Goal: Information Seeking & Learning: Learn about a topic

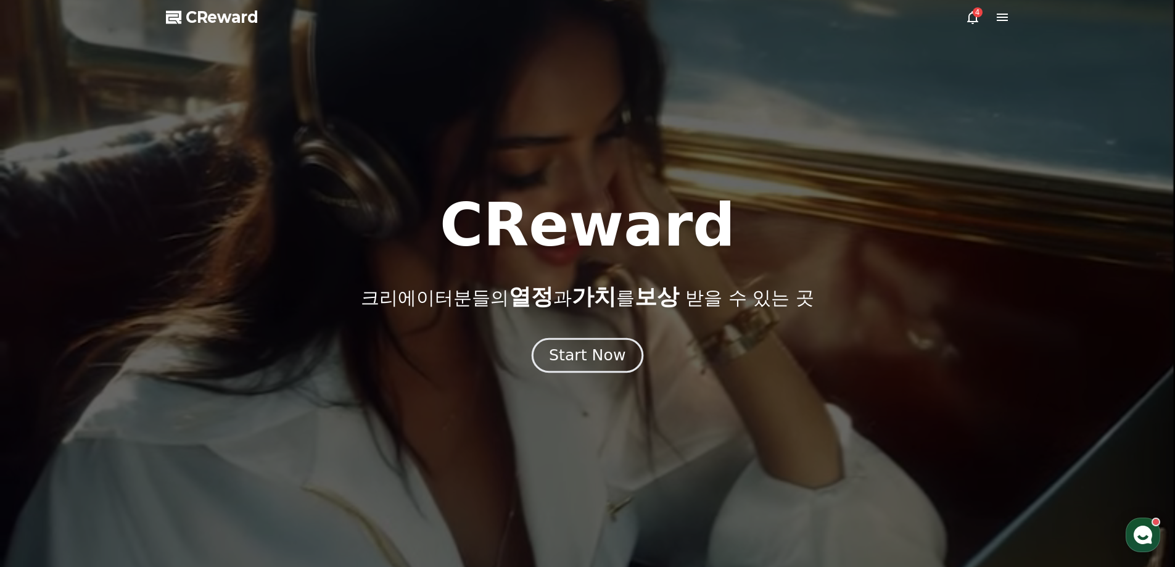
click at [578, 352] on div "Start Now" at bounding box center [587, 355] width 76 height 21
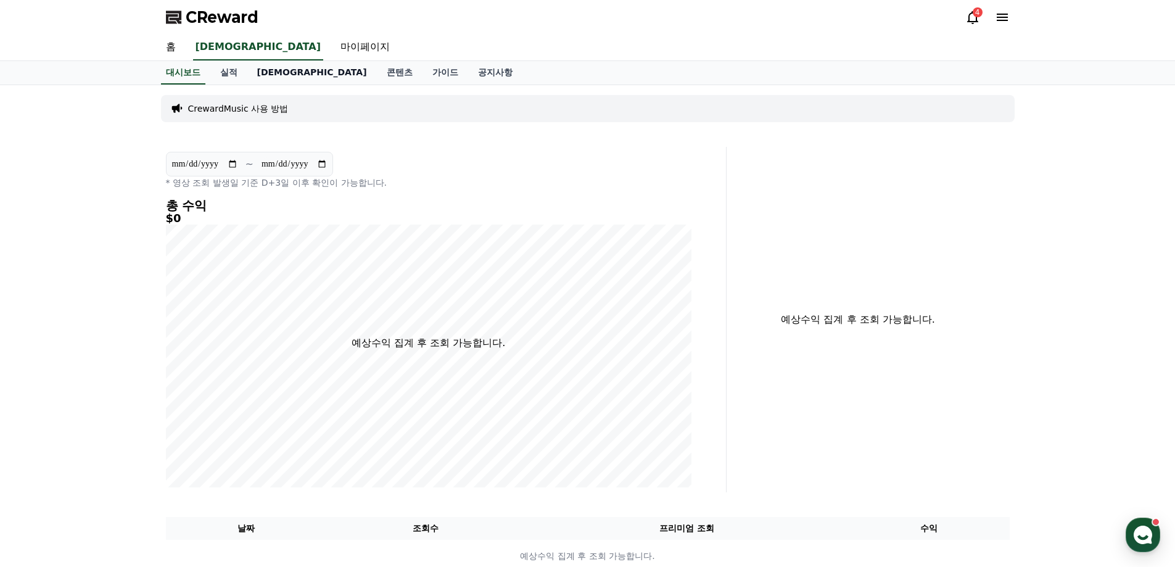
click at [258, 74] on link "[DEMOGRAPHIC_DATA]" at bounding box center [311, 72] width 129 height 23
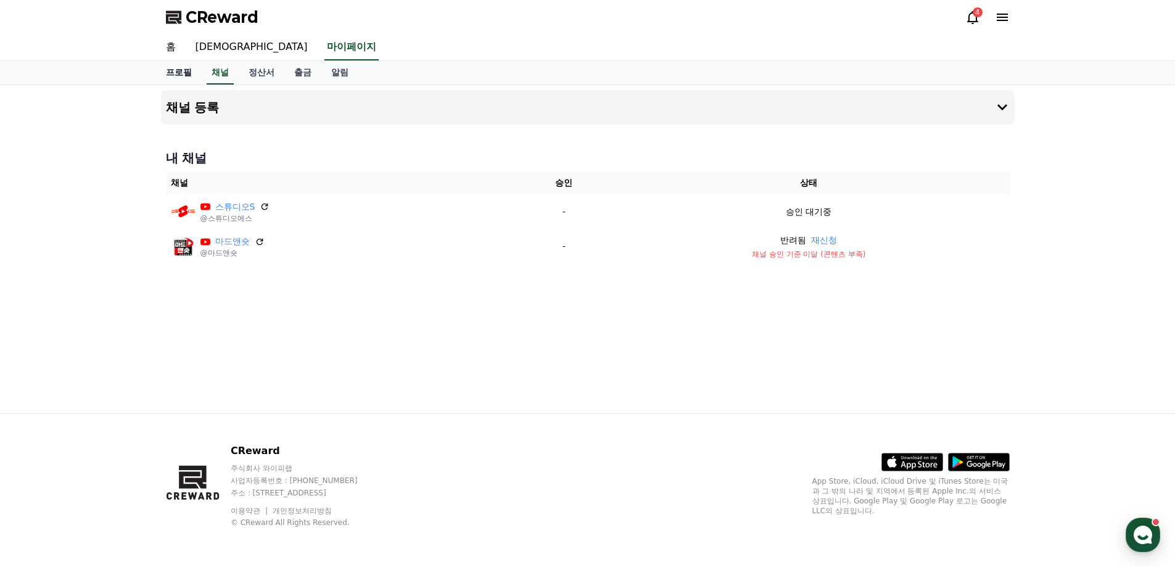
click at [186, 72] on link "프로필" at bounding box center [179, 72] width 46 height 23
select select "**********"
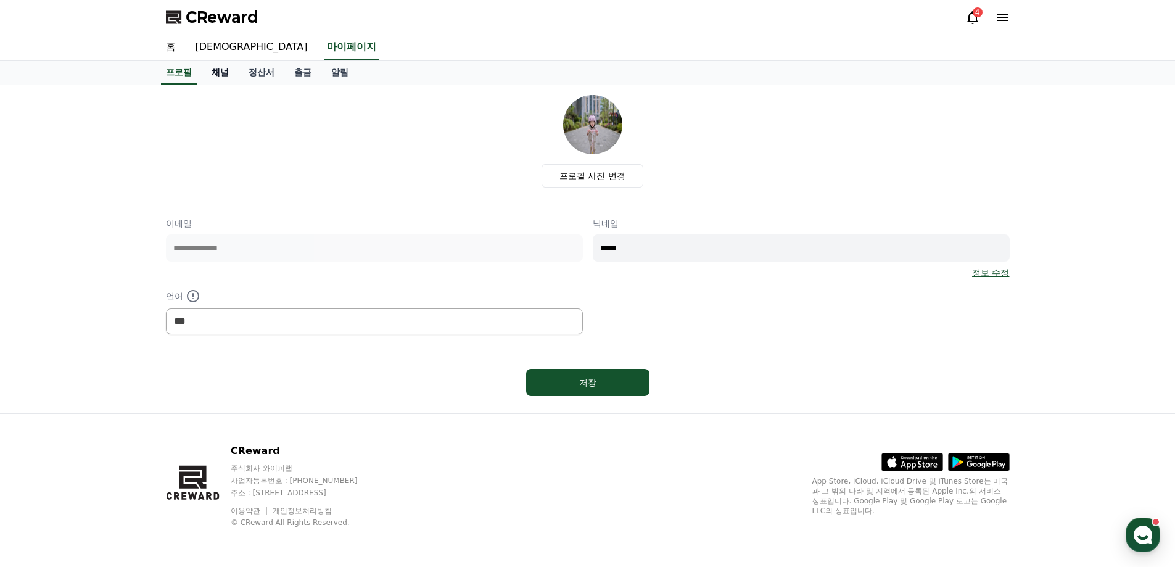
click at [221, 74] on link "채널" at bounding box center [220, 72] width 37 height 23
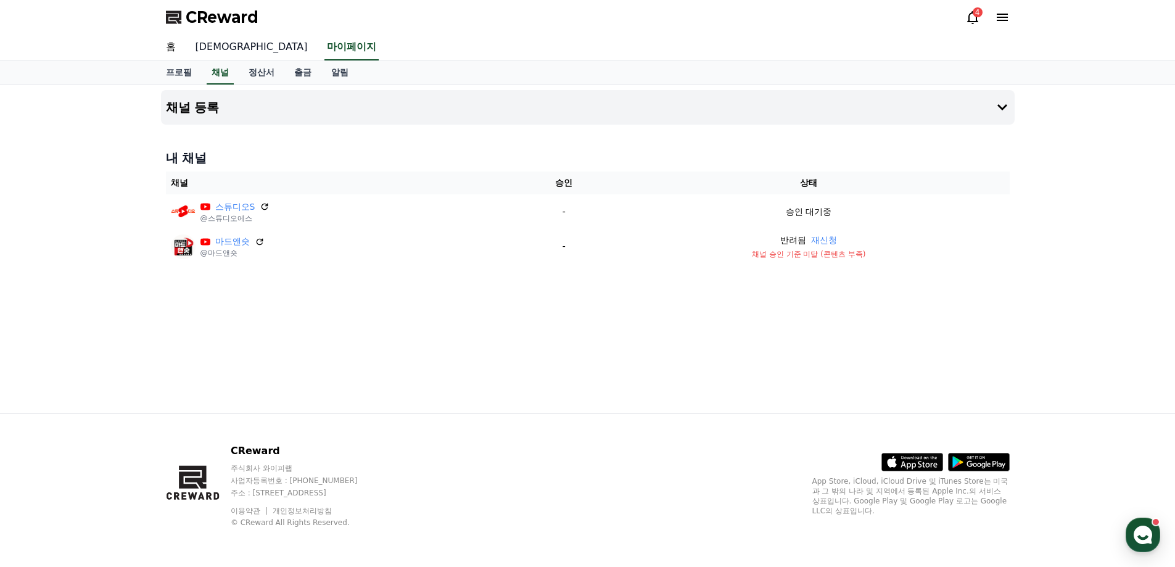
click at [214, 47] on link "[DEMOGRAPHIC_DATA]" at bounding box center [252, 48] width 132 height 26
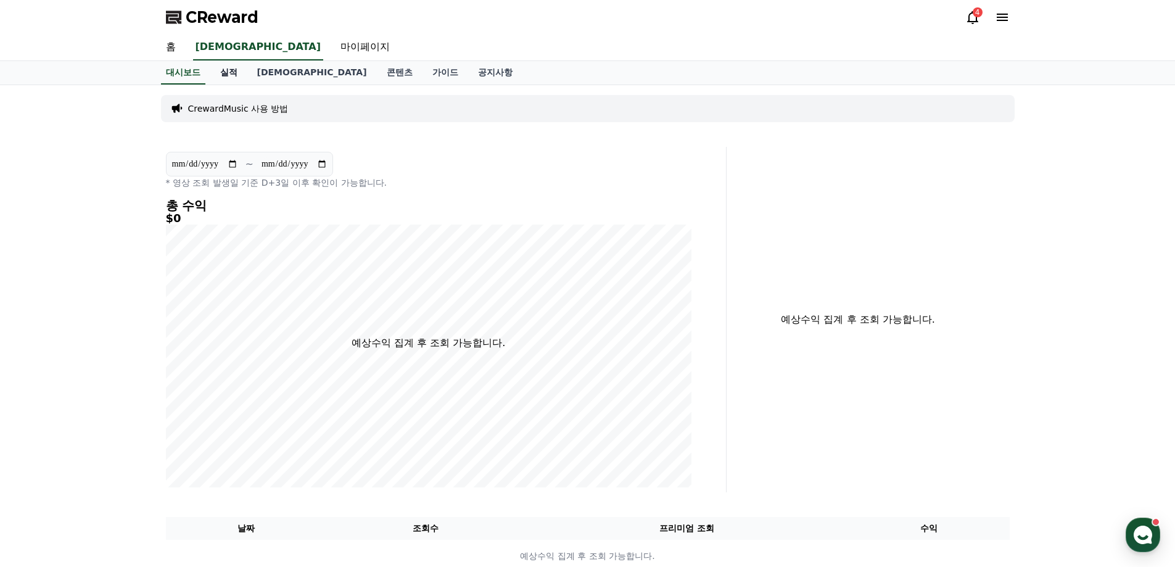
click at [238, 76] on link "실적" at bounding box center [228, 72] width 37 height 23
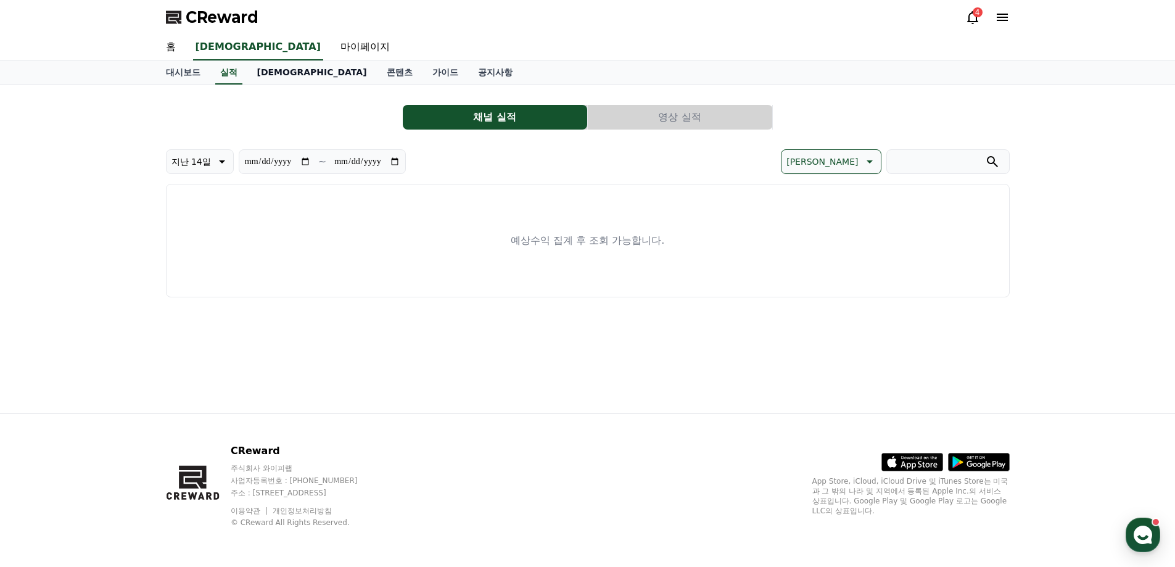
click at [263, 75] on link "[DEMOGRAPHIC_DATA]" at bounding box center [311, 72] width 129 height 23
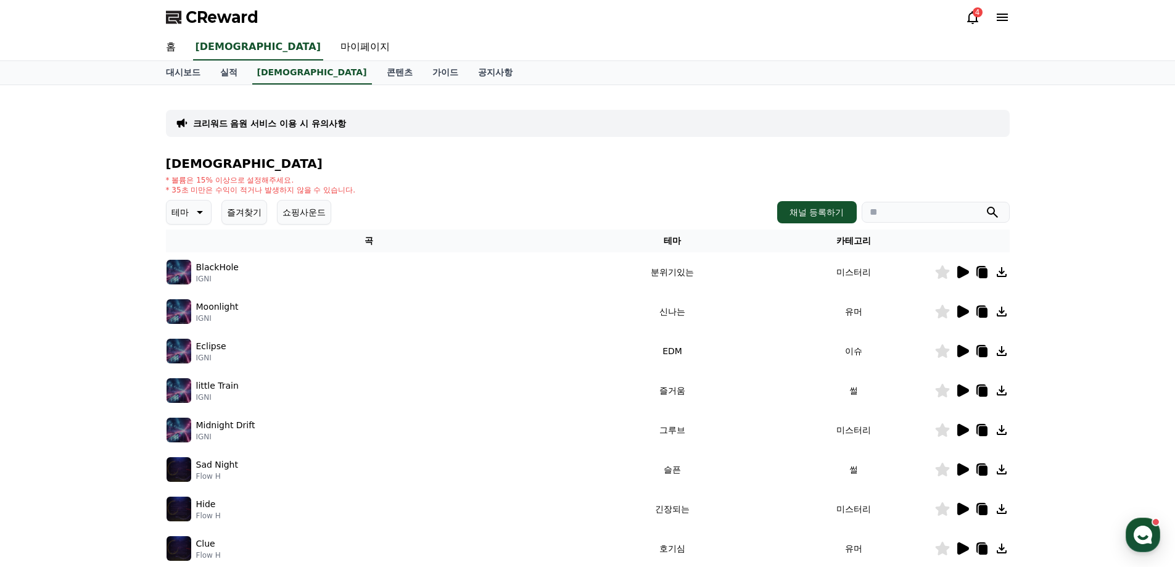
click at [966, 274] on icon at bounding box center [963, 272] width 12 height 12
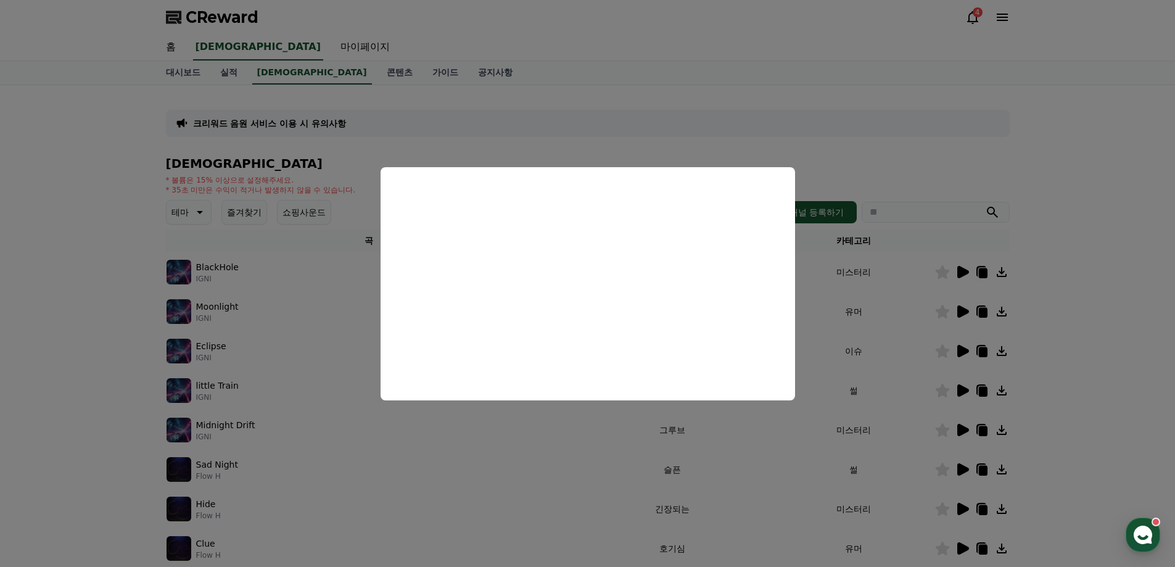
click at [121, 268] on button "close modal" at bounding box center [587, 283] width 1175 height 567
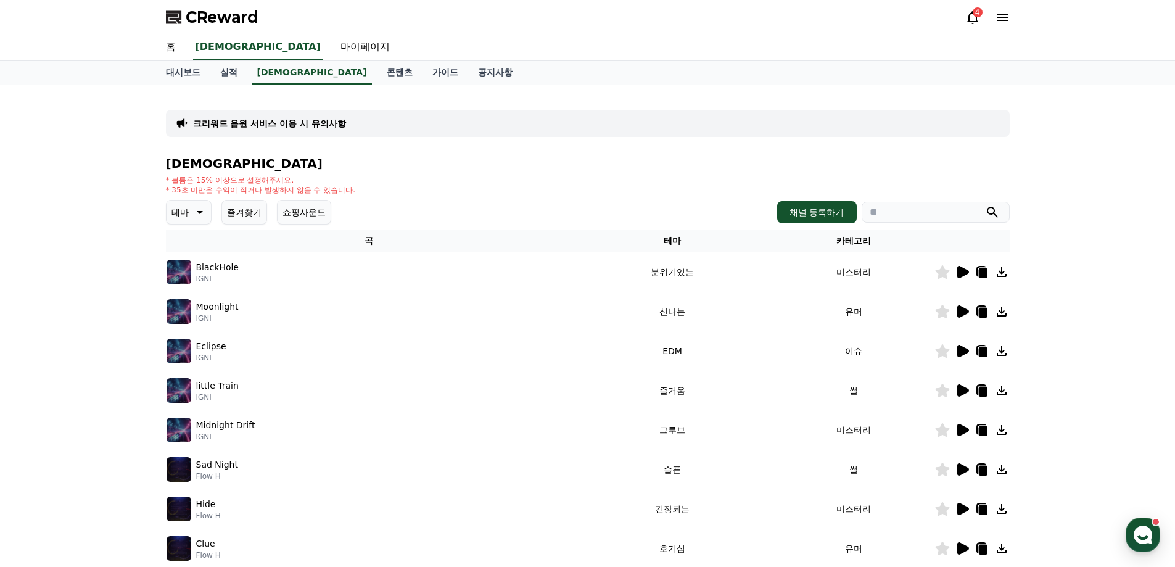
click at [958, 310] on icon at bounding box center [963, 311] width 12 height 12
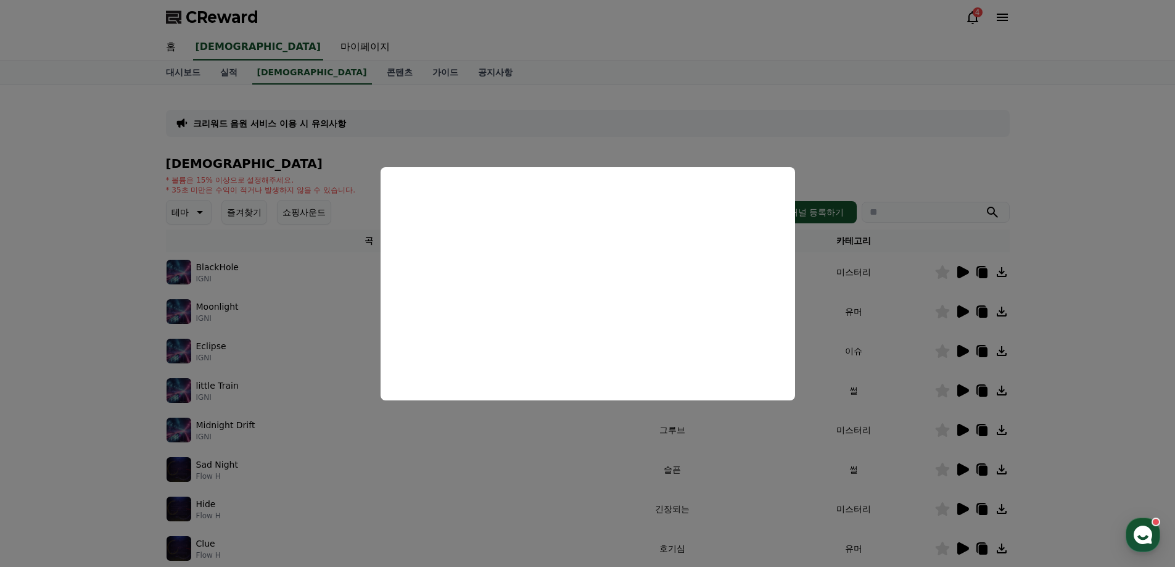
click at [965, 347] on button "close modal" at bounding box center [587, 283] width 1175 height 567
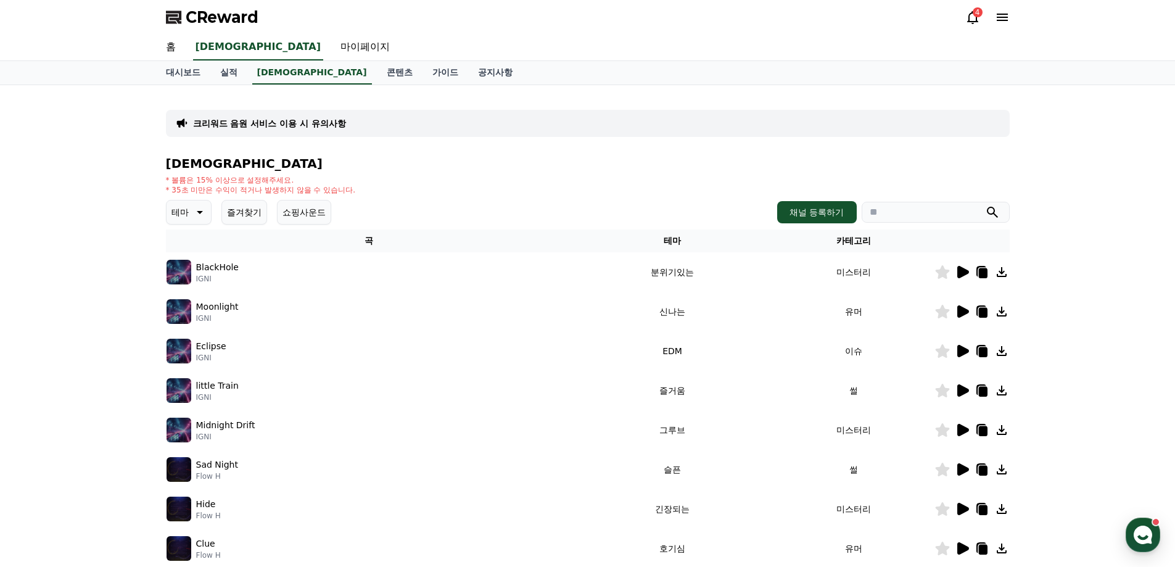
click at [965, 347] on icon at bounding box center [962, 350] width 15 height 15
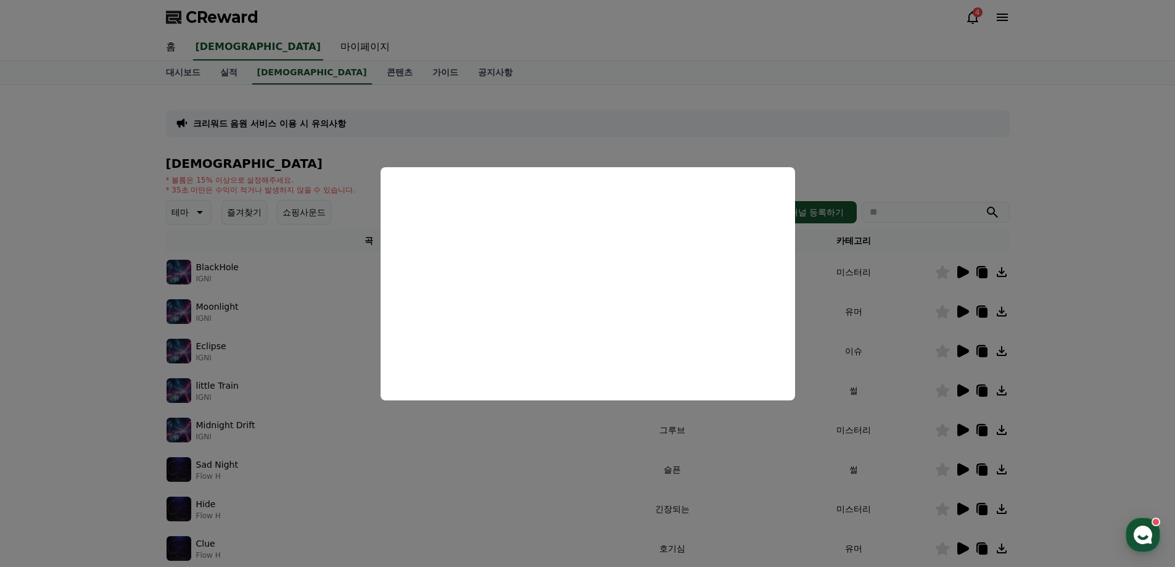
click at [1073, 379] on button "close modal" at bounding box center [587, 283] width 1175 height 567
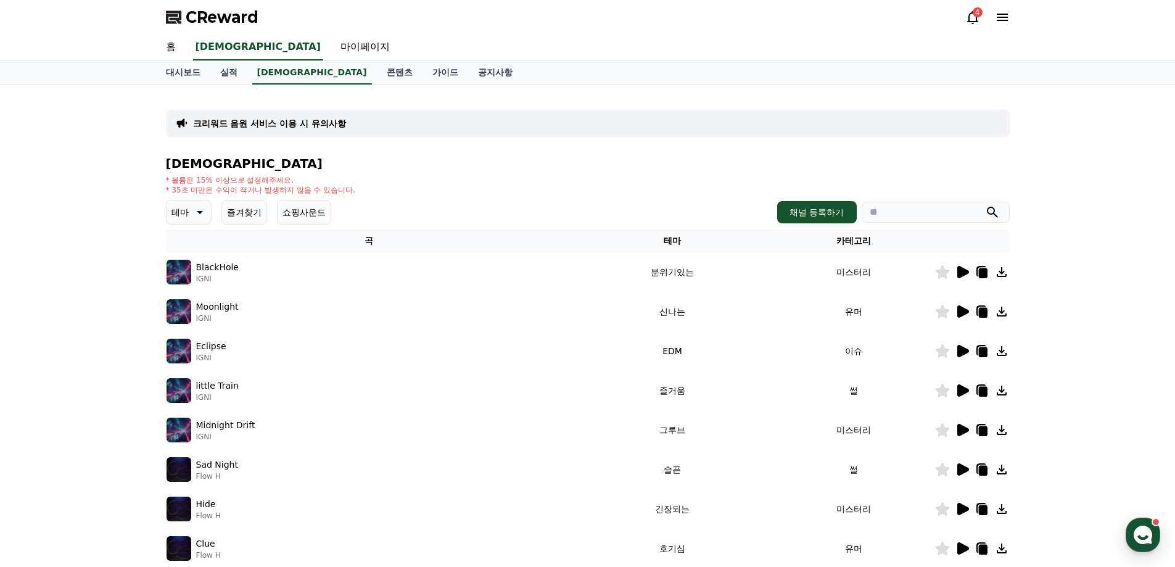
click at [304, 388] on div "little Train IGNI" at bounding box center [368, 390] width 405 height 25
click at [966, 389] on icon at bounding box center [963, 390] width 12 height 12
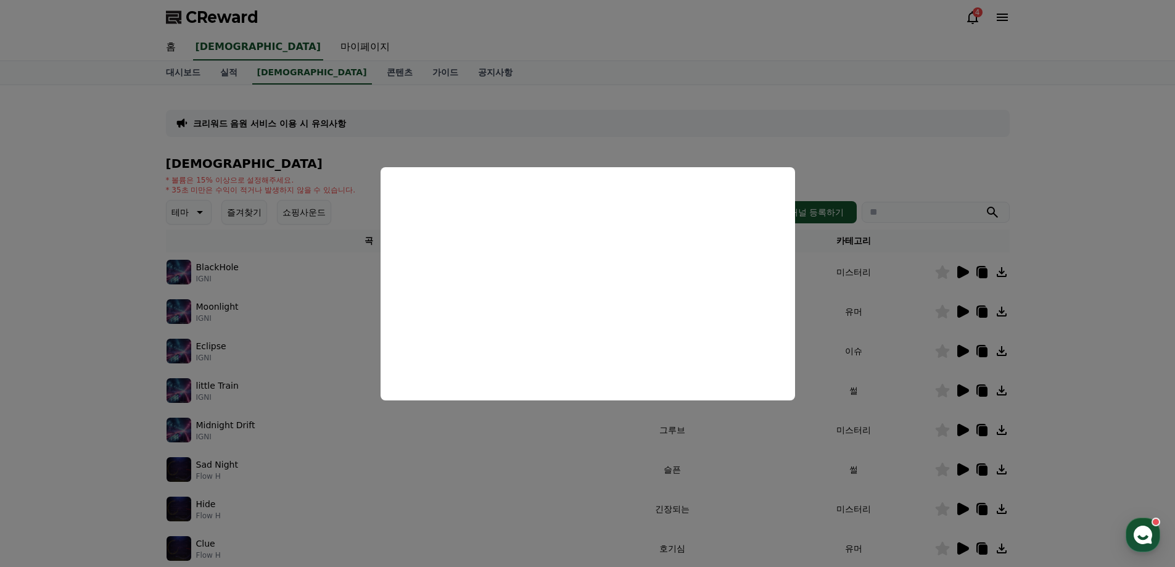
click at [239, 427] on button "close modal" at bounding box center [587, 283] width 1175 height 567
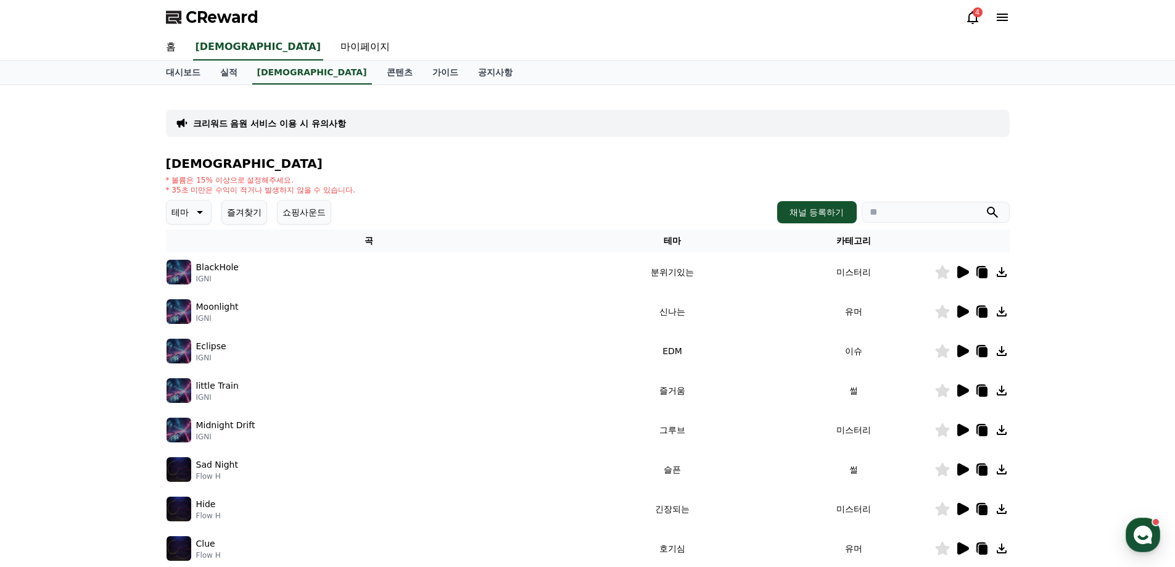
click at [960, 431] on icon at bounding box center [963, 430] width 12 height 12
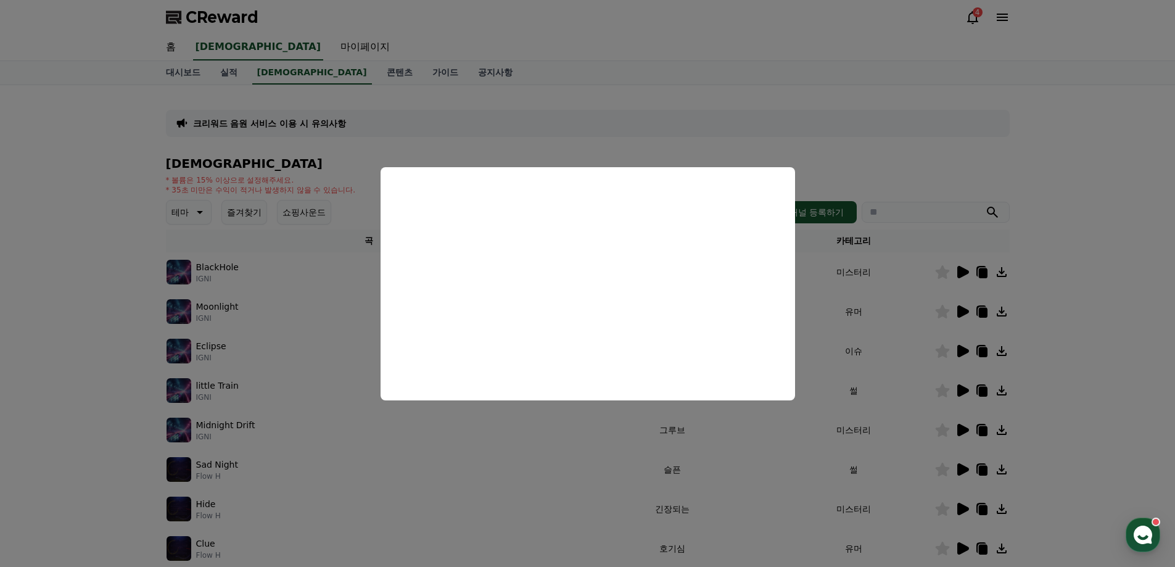
click at [960, 468] on button "close modal" at bounding box center [587, 283] width 1175 height 567
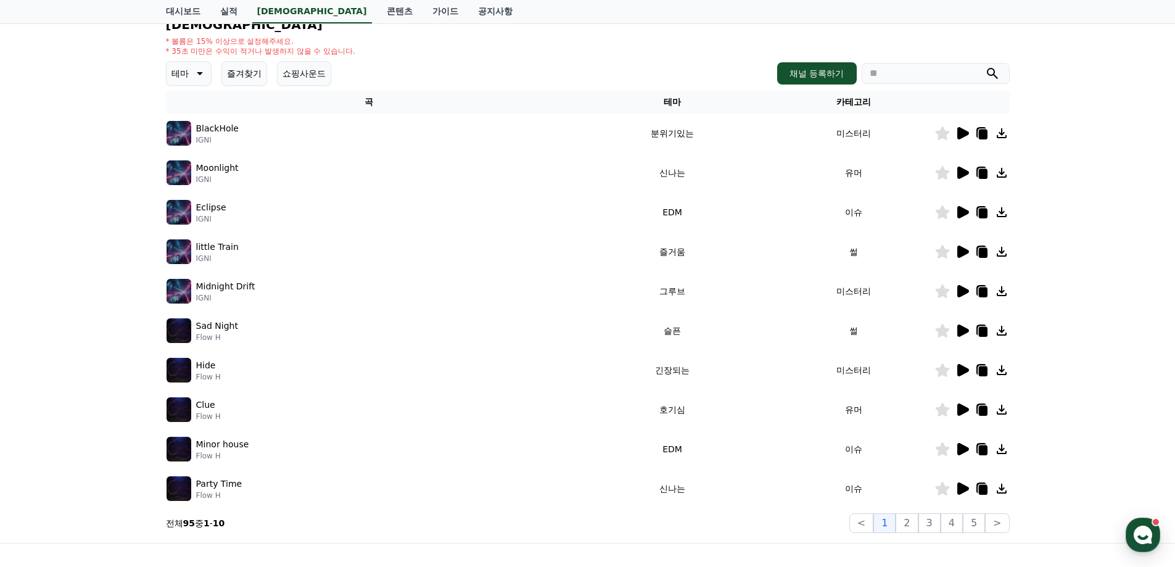
scroll to position [185, 0]
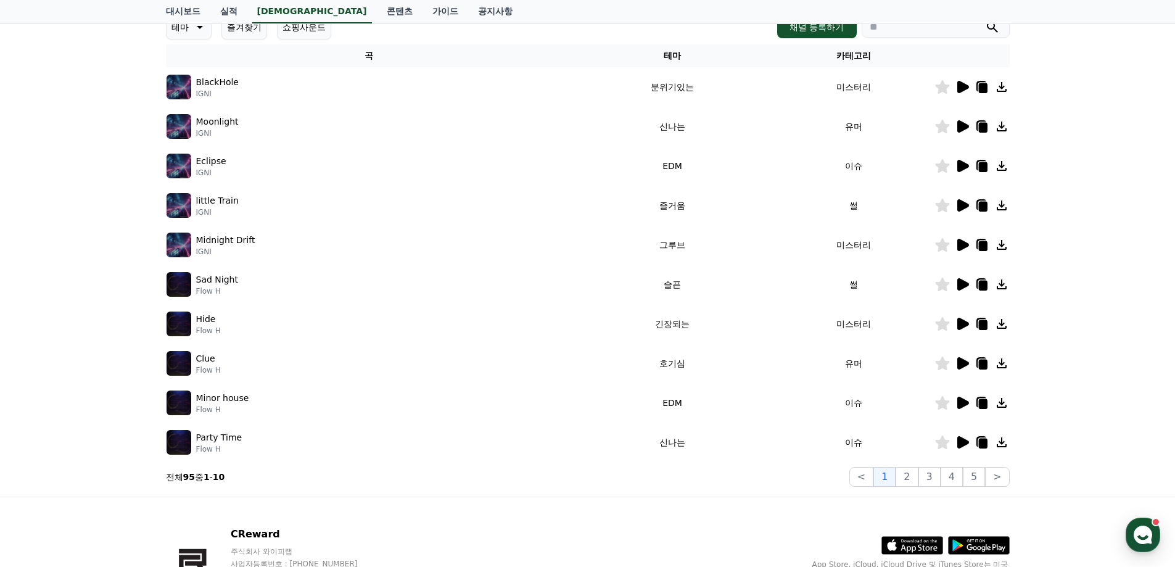
click at [963, 321] on icon at bounding box center [963, 324] width 12 height 12
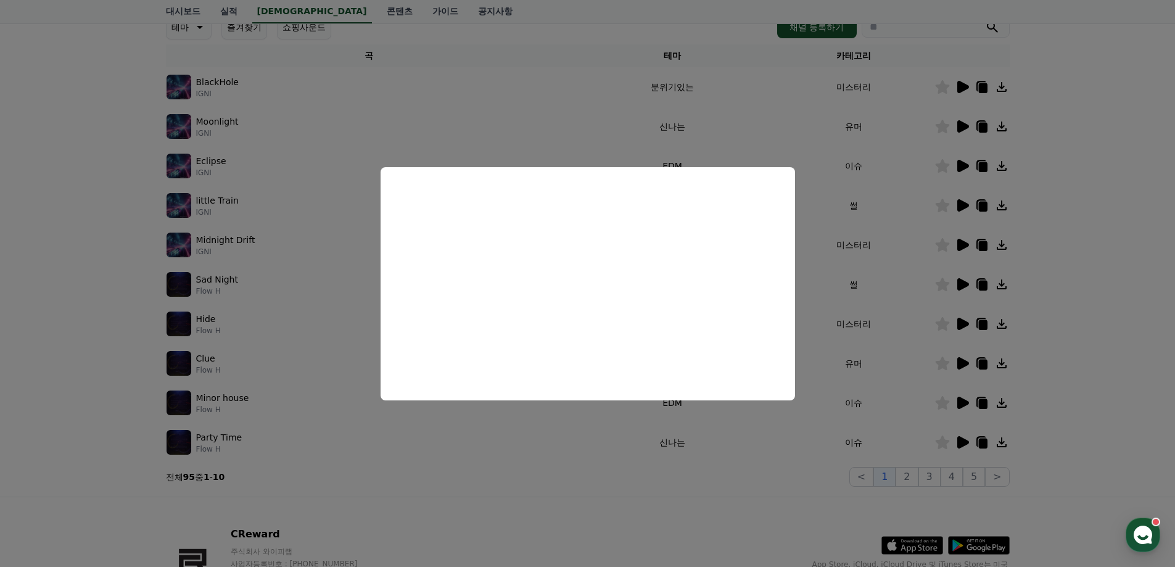
scroll to position [169, 0]
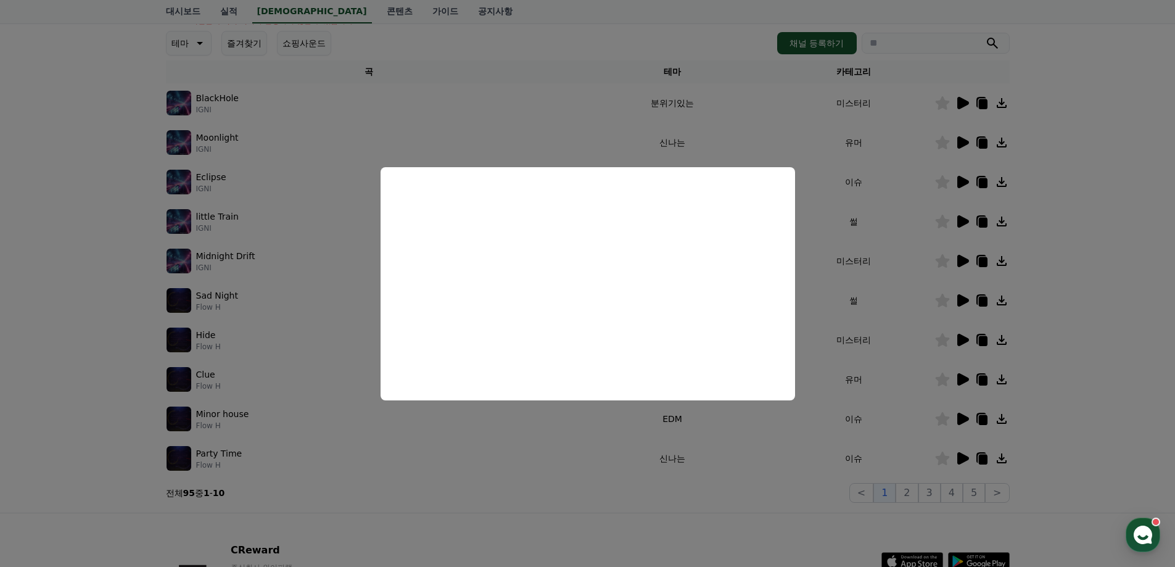
click at [1078, 394] on button "close modal" at bounding box center [587, 283] width 1175 height 567
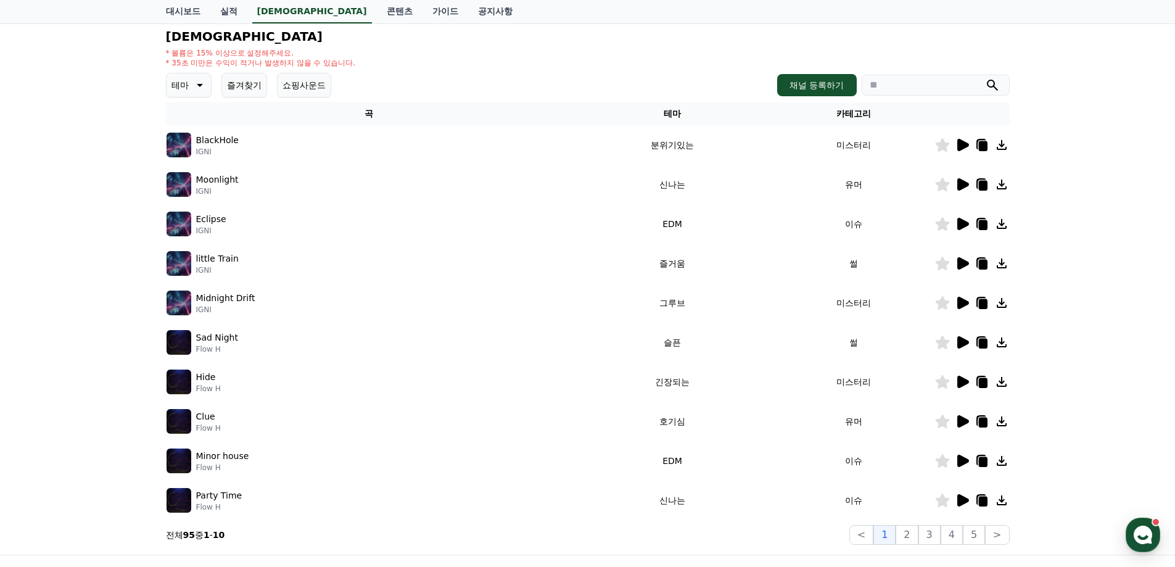
scroll to position [107, 0]
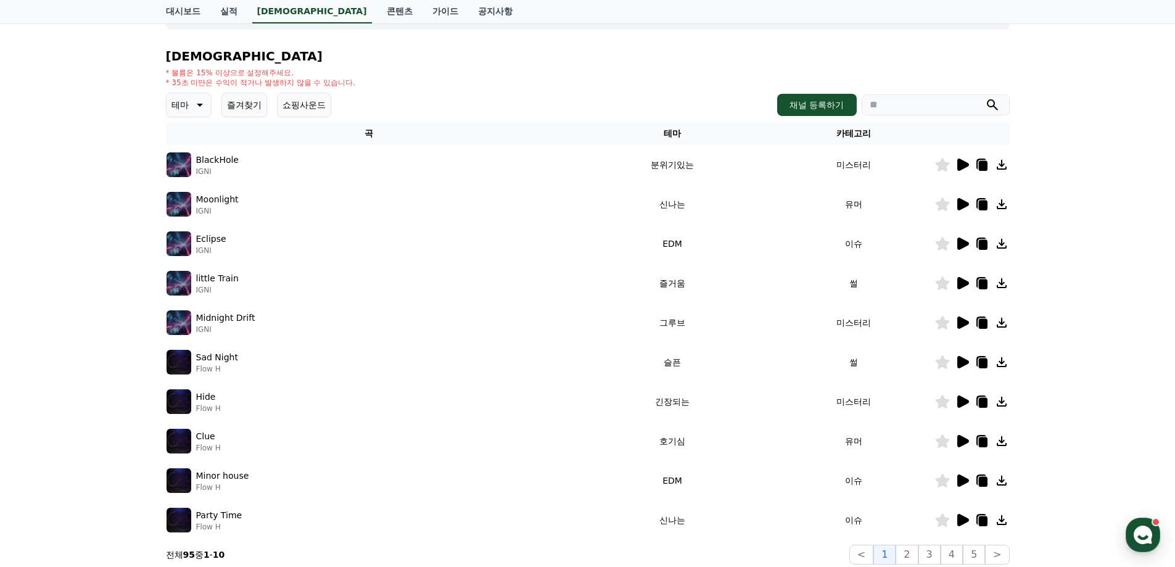
click at [193, 102] on icon at bounding box center [198, 104] width 15 height 15
click at [197, 102] on icon at bounding box center [198, 104] width 15 height 15
click at [202, 99] on icon at bounding box center [198, 104] width 15 height 15
click at [197, 234] on button "어두운" at bounding box center [186, 233] width 36 height 27
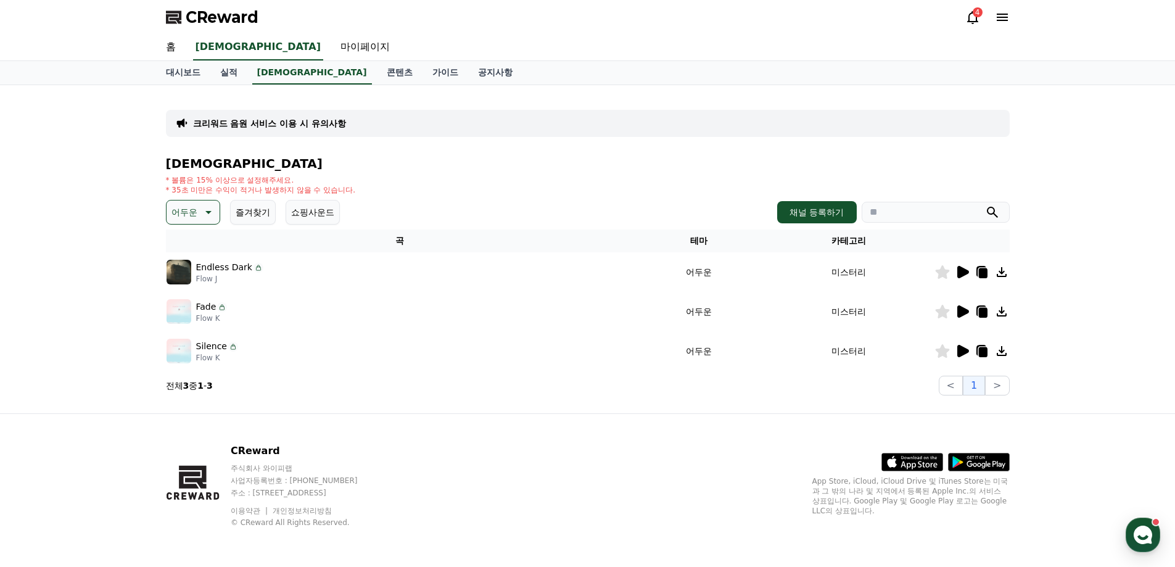
click at [966, 311] on icon at bounding box center [963, 311] width 12 height 12
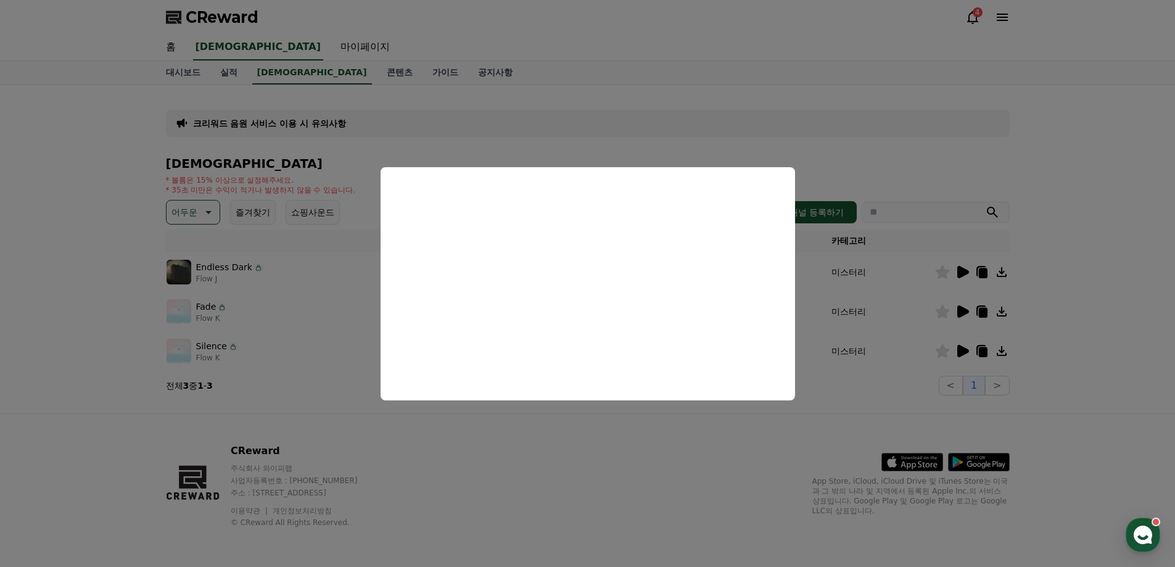
click at [956, 266] on button "close modal" at bounding box center [587, 283] width 1175 height 567
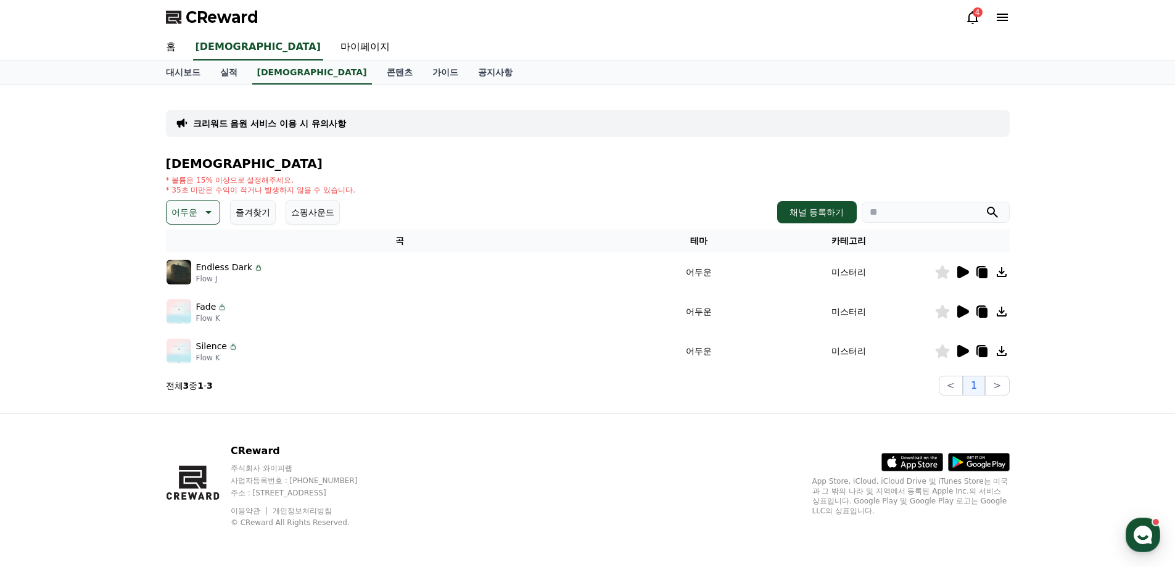
click at [961, 268] on icon at bounding box center [963, 272] width 12 height 12
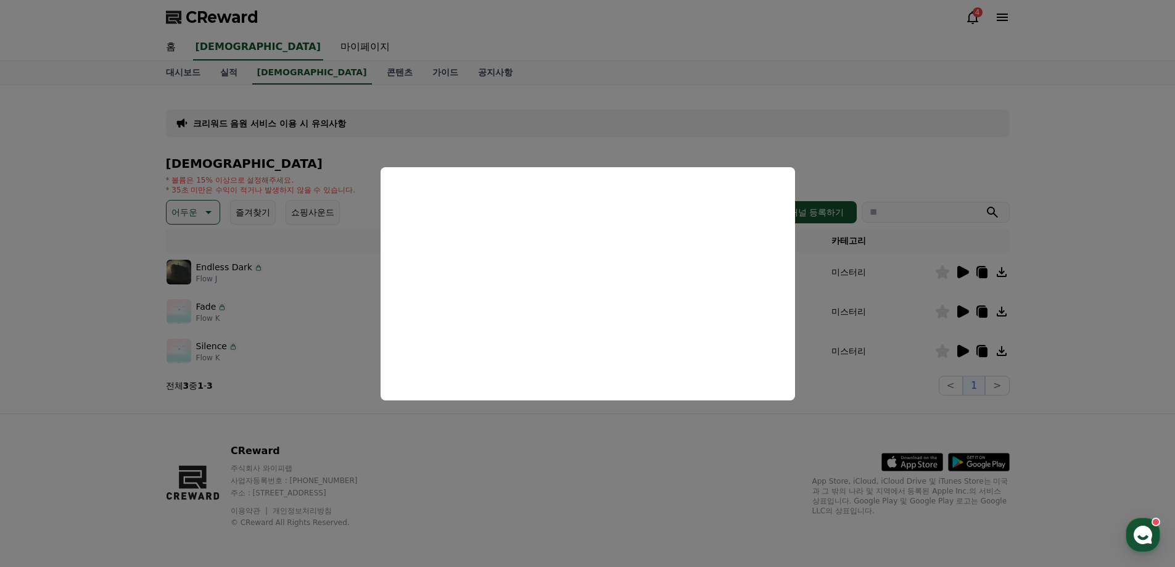
click at [964, 347] on button "close modal" at bounding box center [587, 283] width 1175 height 567
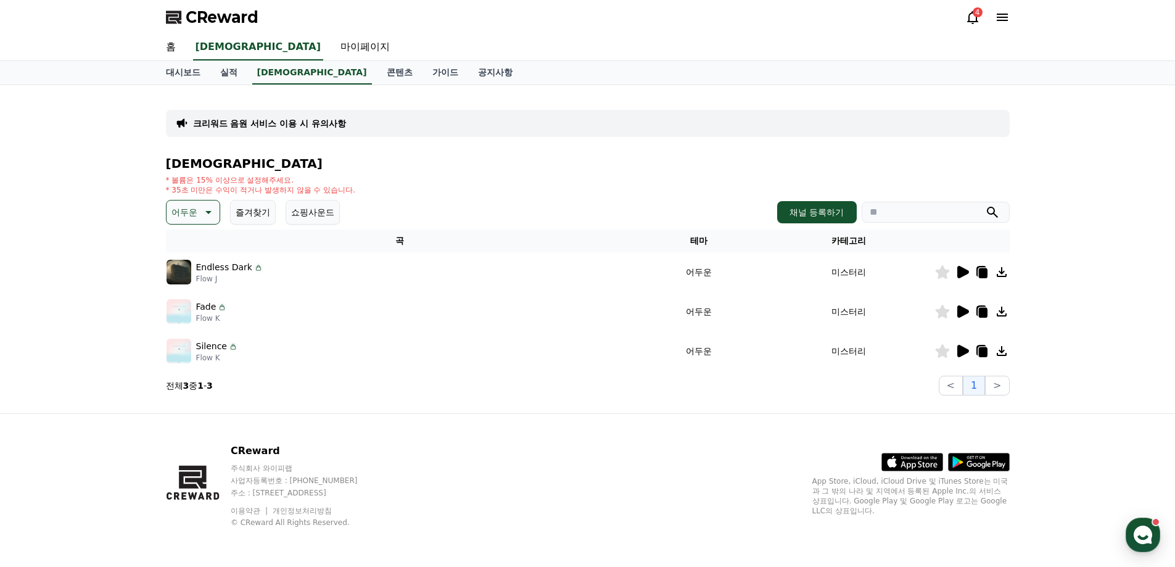
click at [963, 347] on icon at bounding box center [963, 351] width 12 height 12
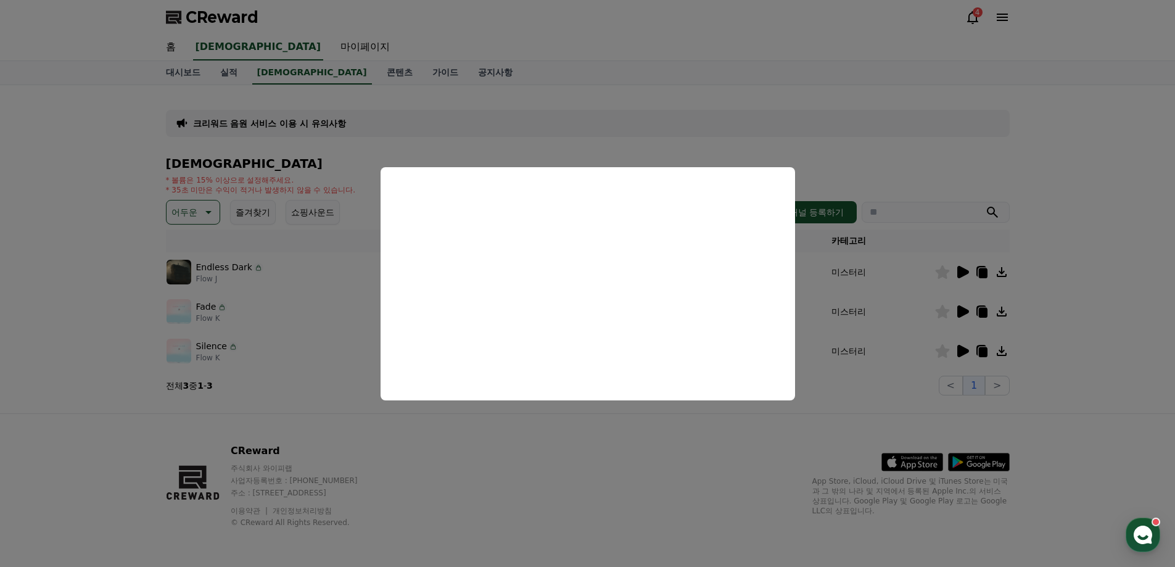
click at [673, 144] on button "close modal" at bounding box center [587, 283] width 1175 height 567
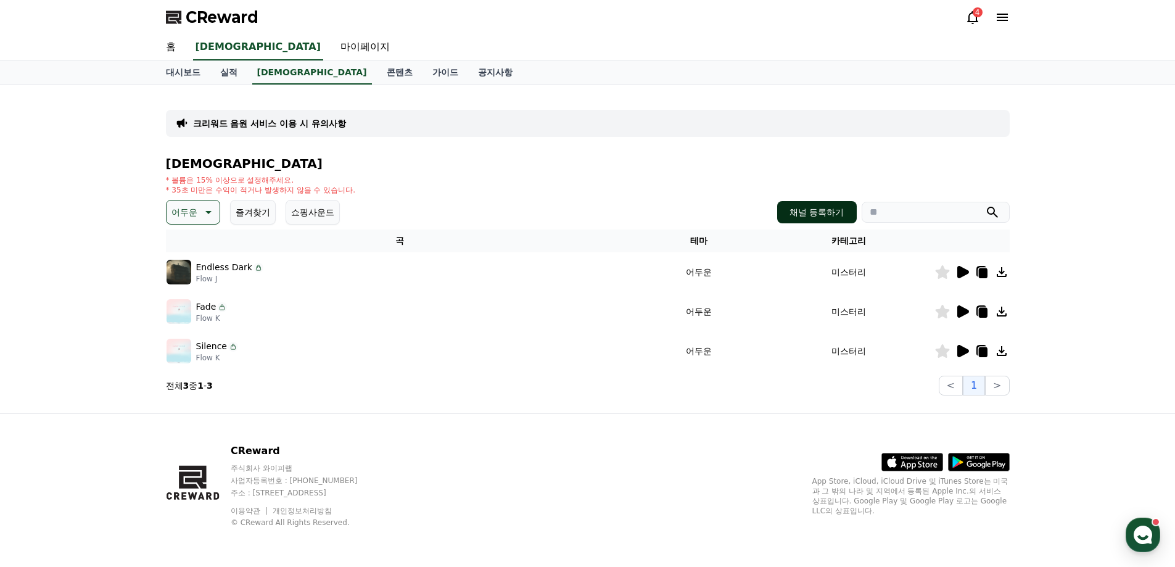
click at [800, 212] on button "채널 등록하기" at bounding box center [816, 212] width 79 height 22
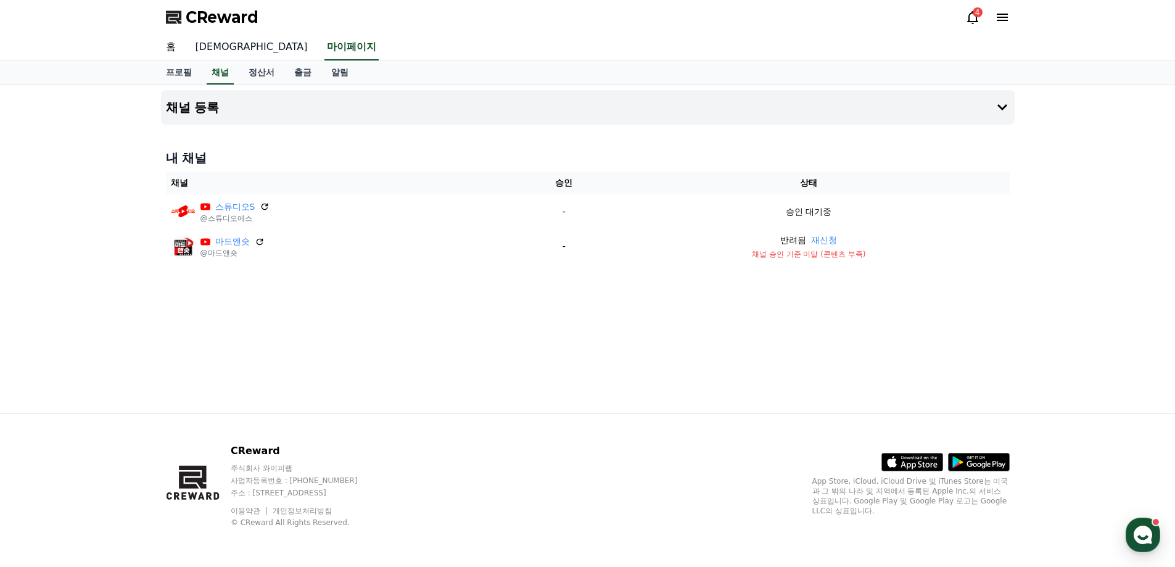
click at [210, 44] on link "[DEMOGRAPHIC_DATA]" at bounding box center [252, 48] width 132 height 26
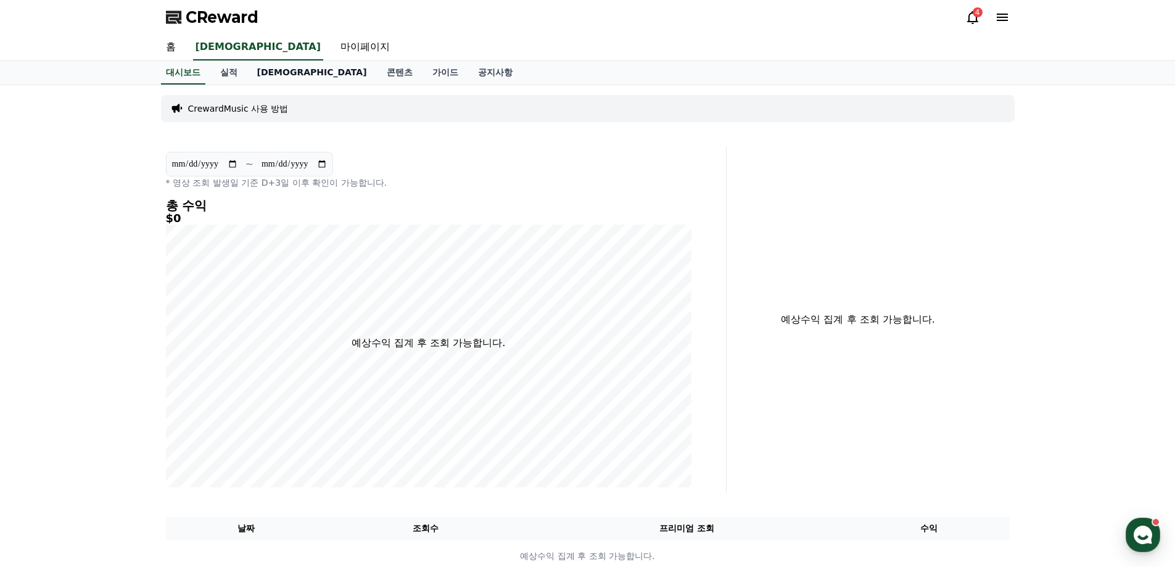
click at [269, 76] on link "[DEMOGRAPHIC_DATA]" at bounding box center [311, 72] width 129 height 23
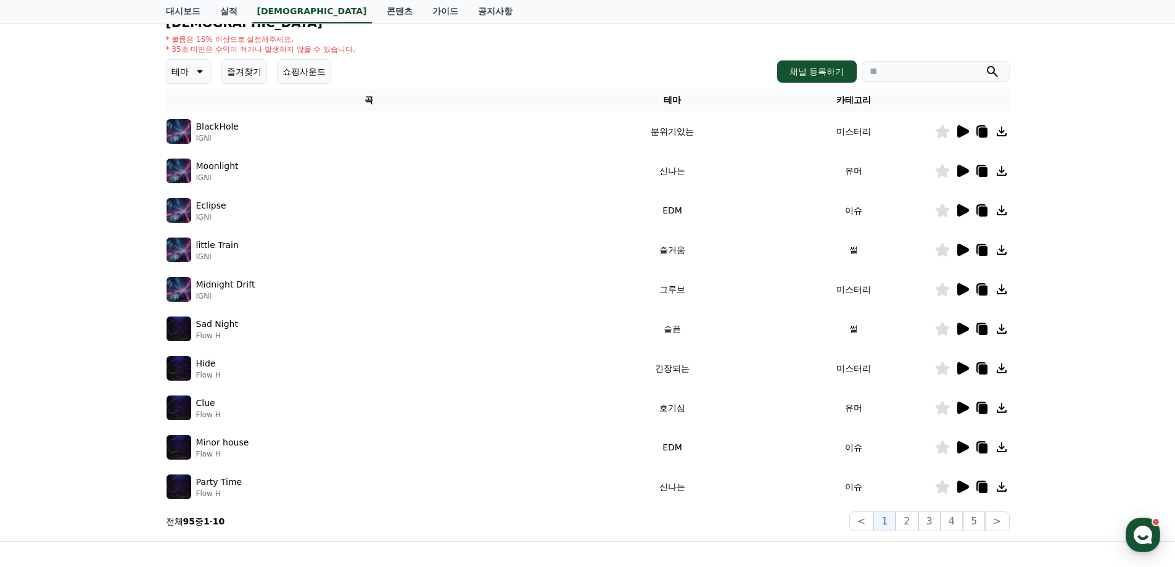
scroll to position [185, 0]
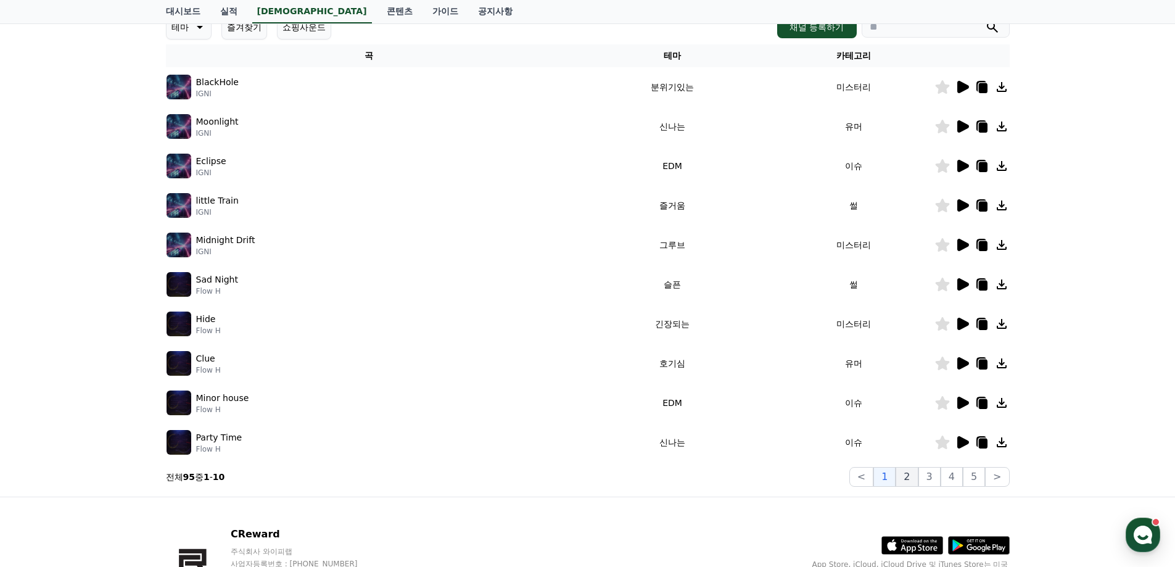
click at [912, 480] on button "2" at bounding box center [906, 477] width 22 height 20
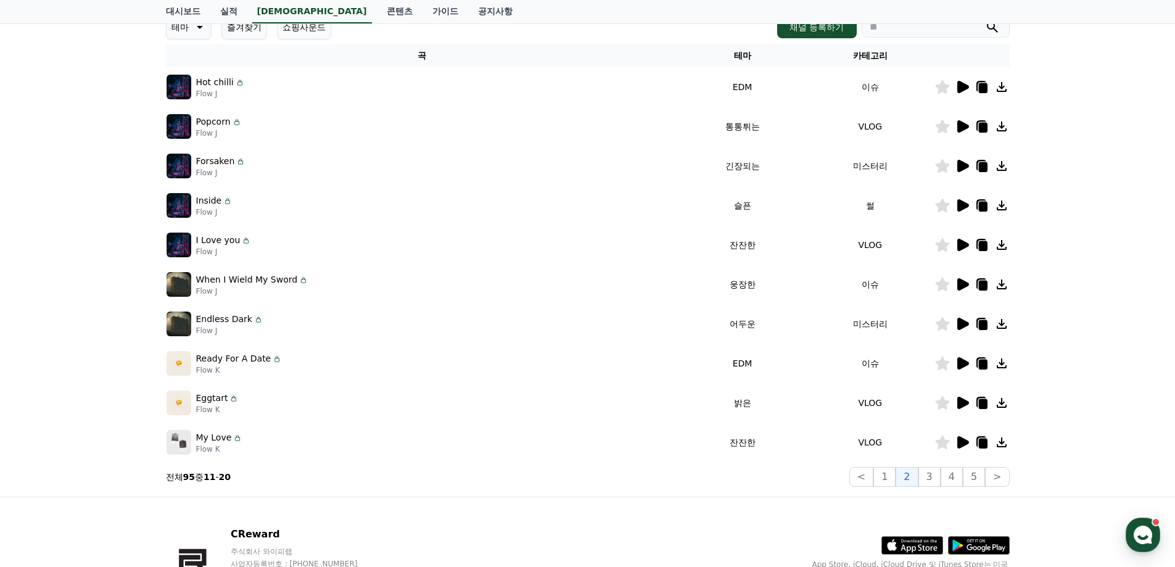
click at [959, 319] on icon at bounding box center [963, 324] width 12 height 12
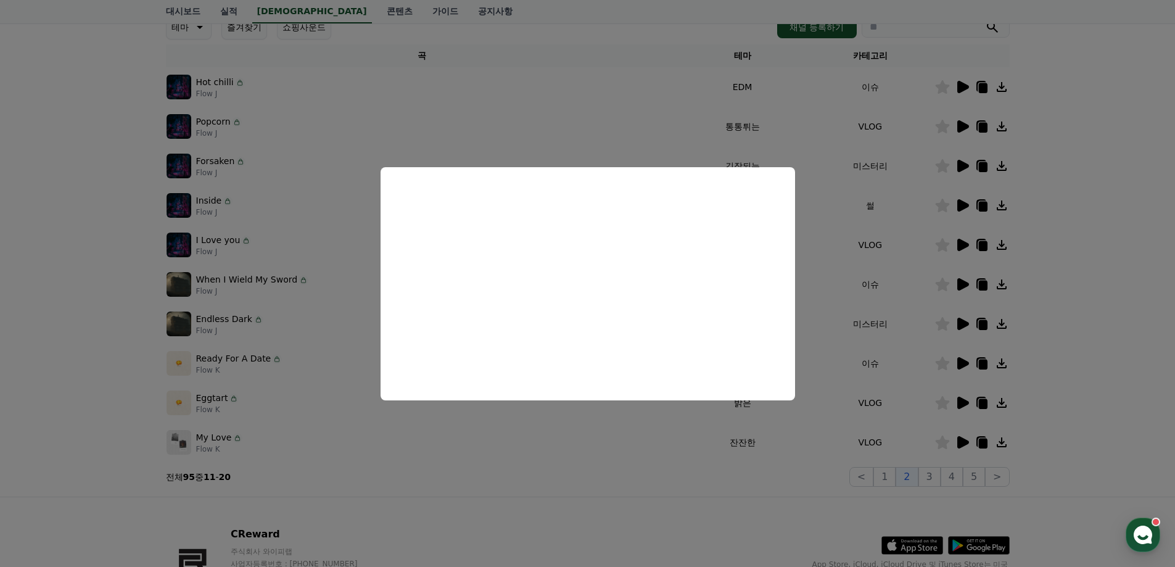
click at [1085, 340] on button "close modal" at bounding box center [587, 283] width 1175 height 567
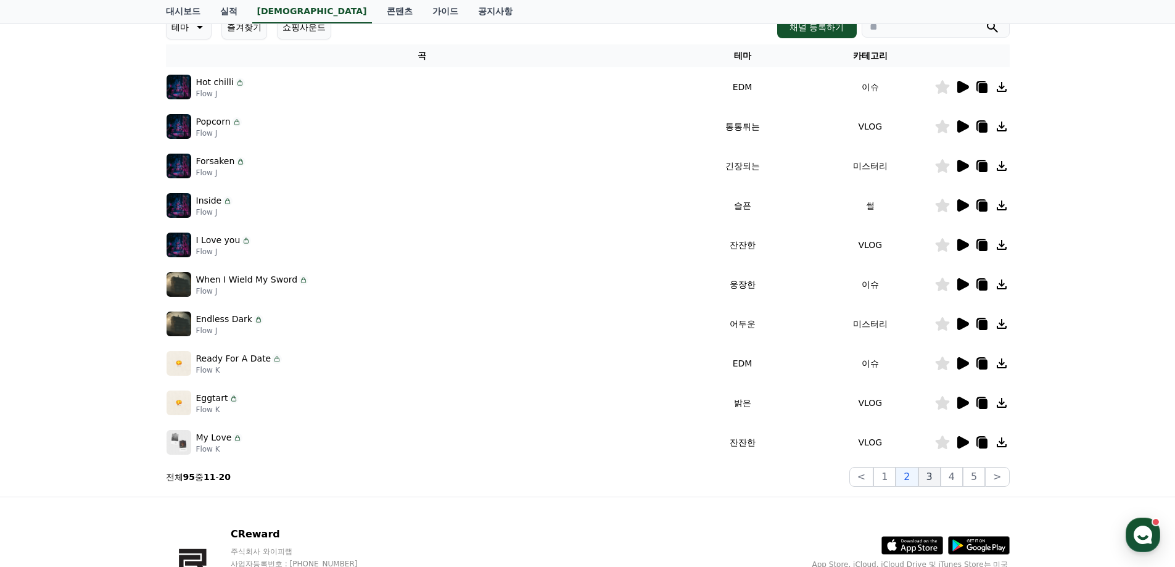
click at [939, 476] on button "3" at bounding box center [929, 477] width 22 height 20
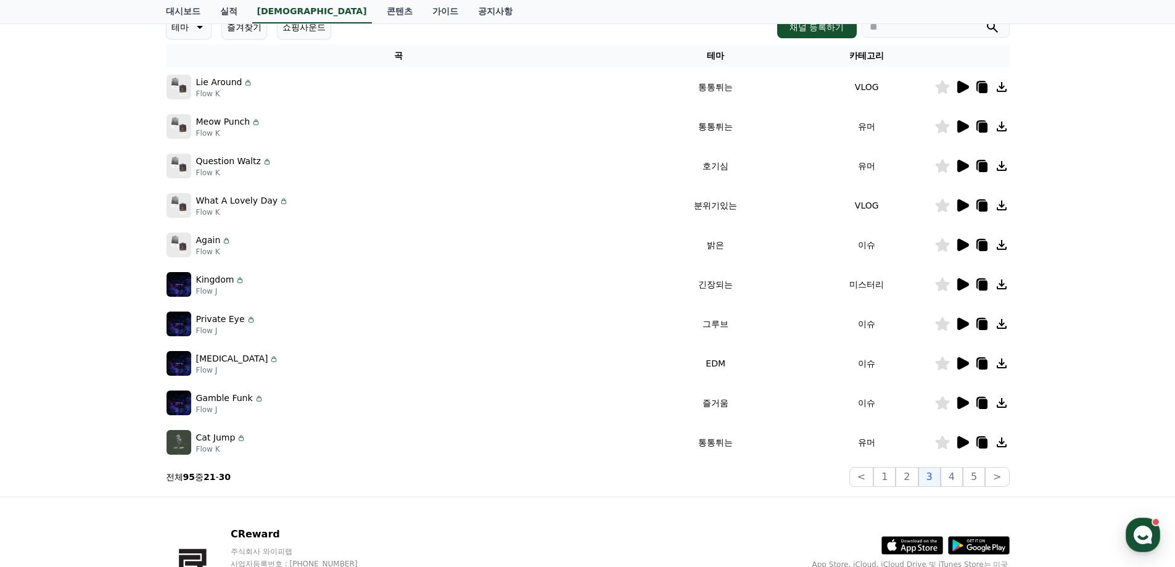
click at [960, 284] on icon at bounding box center [963, 284] width 12 height 12
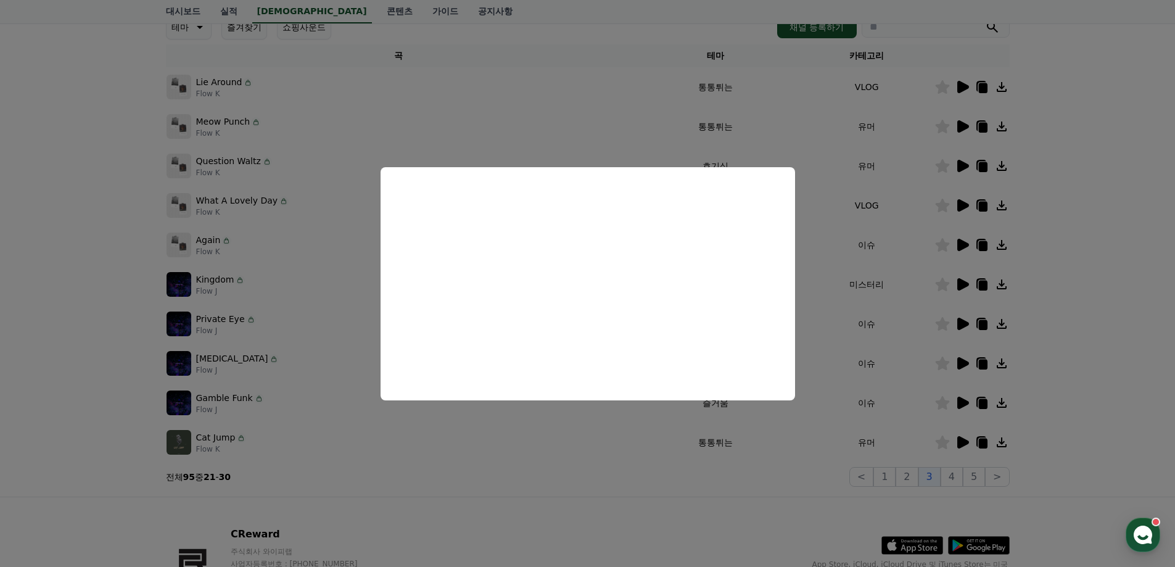
click at [1064, 390] on button "close modal" at bounding box center [587, 283] width 1175 height 567
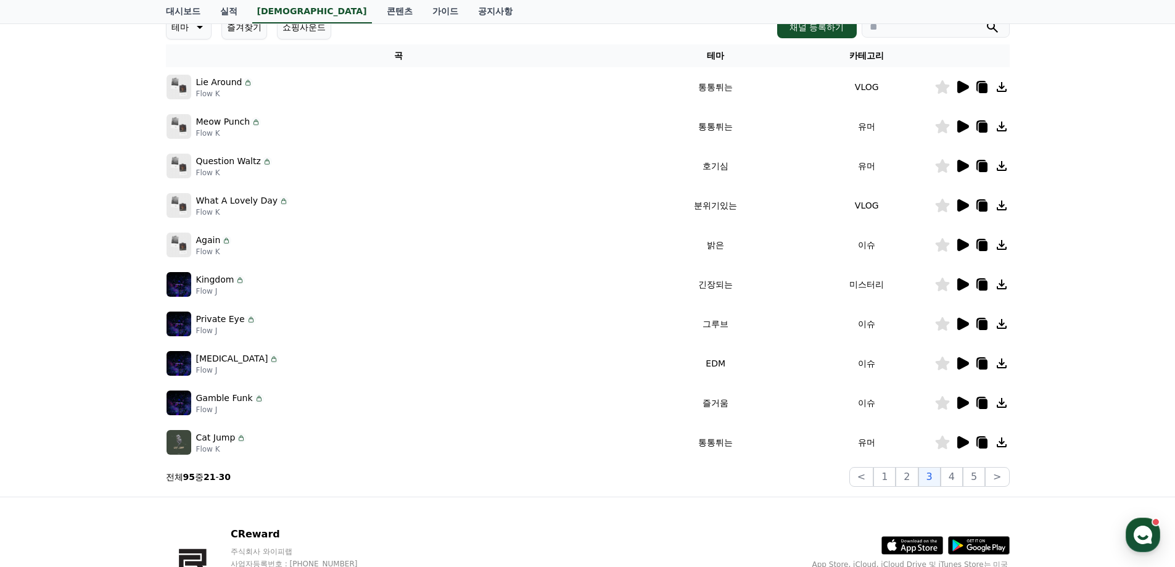
click at [194, 35] on button "테마" at bounding box center [189, 27] width 46 height 25
click at [192, 152] on button "어두운" at bounding box center [186, 155] width 36 height 27
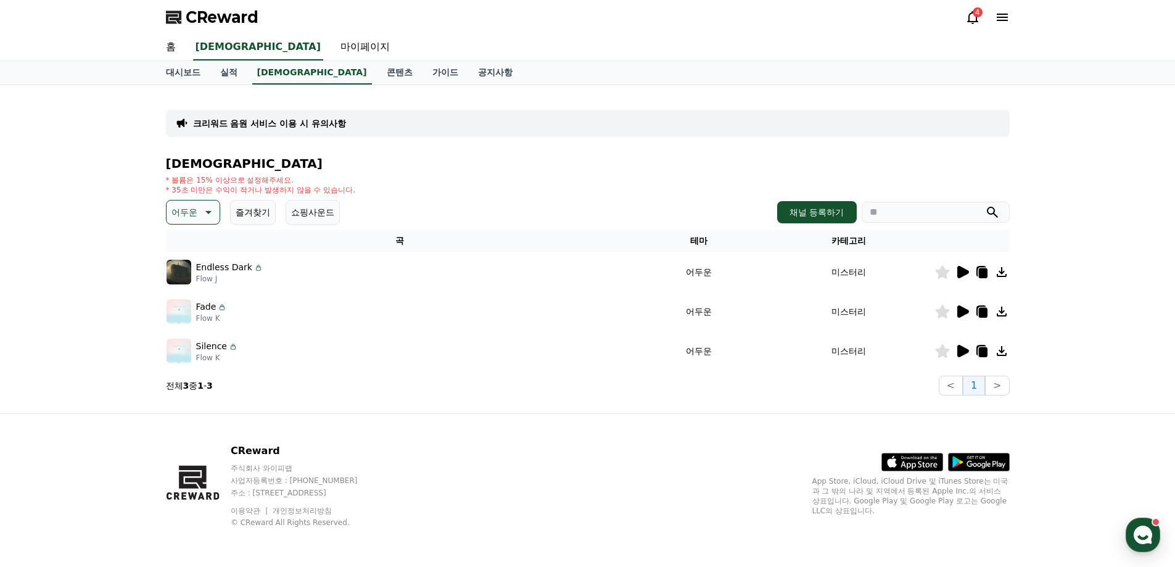
click at [198, 214] on button "어두운" at bounding box center [193, 212] width 54 height 25
click at [203, 281] on button "환상적인" at bounding box center [190, 276] width 44 height 27
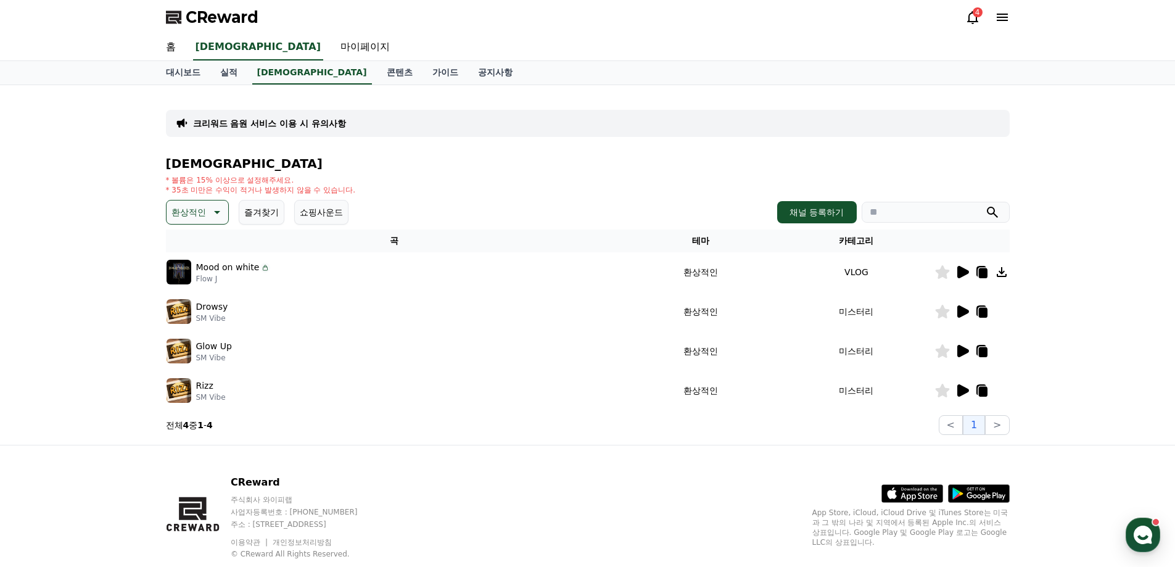
click at [957, 313] on icon at bounding box center [963, 311] width 12 height 12
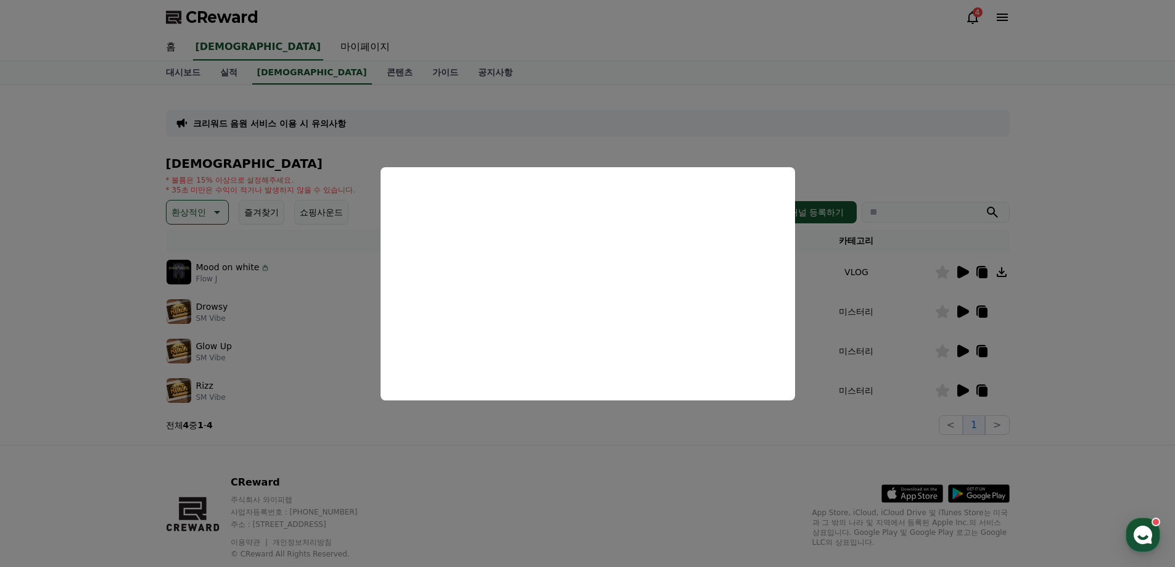
click at [966, 351] on button "close modal" at bounding box center [587, 283] width 1175 height 567
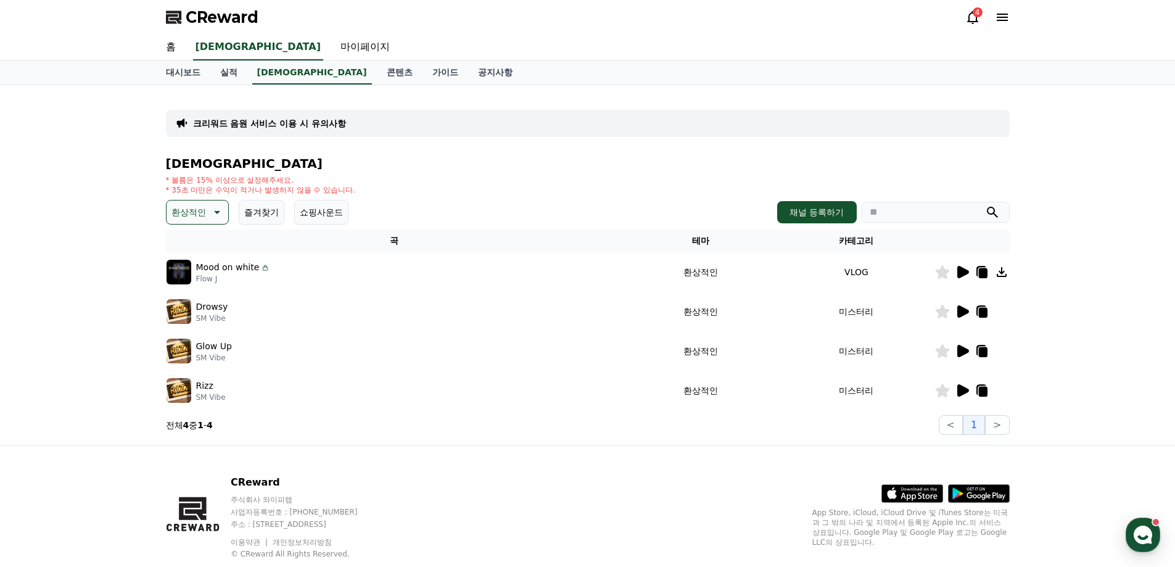
click at [962, 347] on icon at bounding box center [963, 351] width 12 height 12
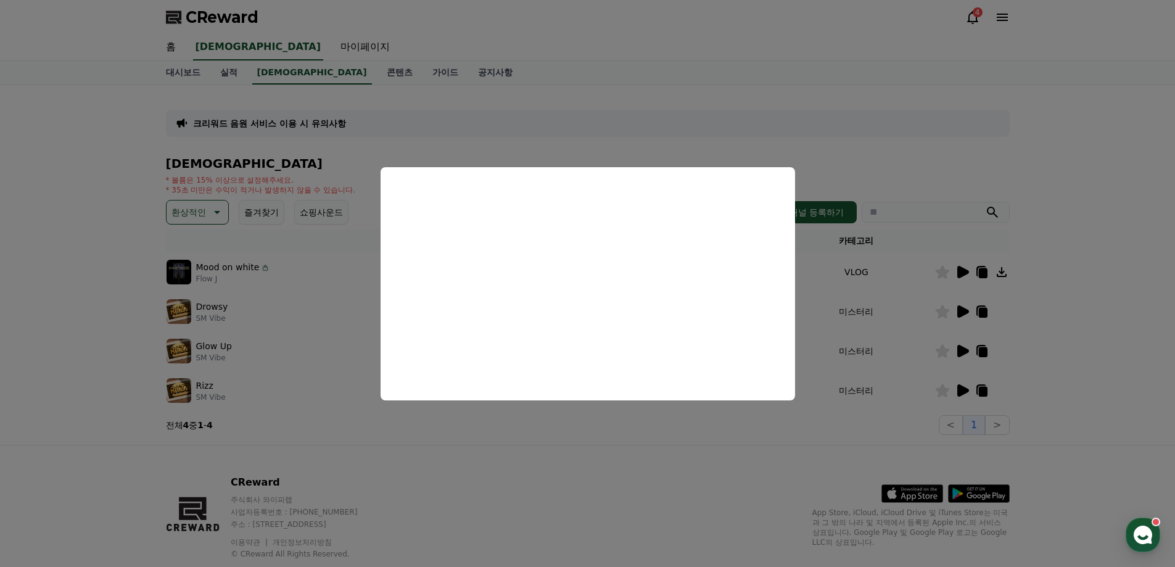
click at [963, 388] on button "close modal" at bounding box center [587, 283] width 1175 height 567
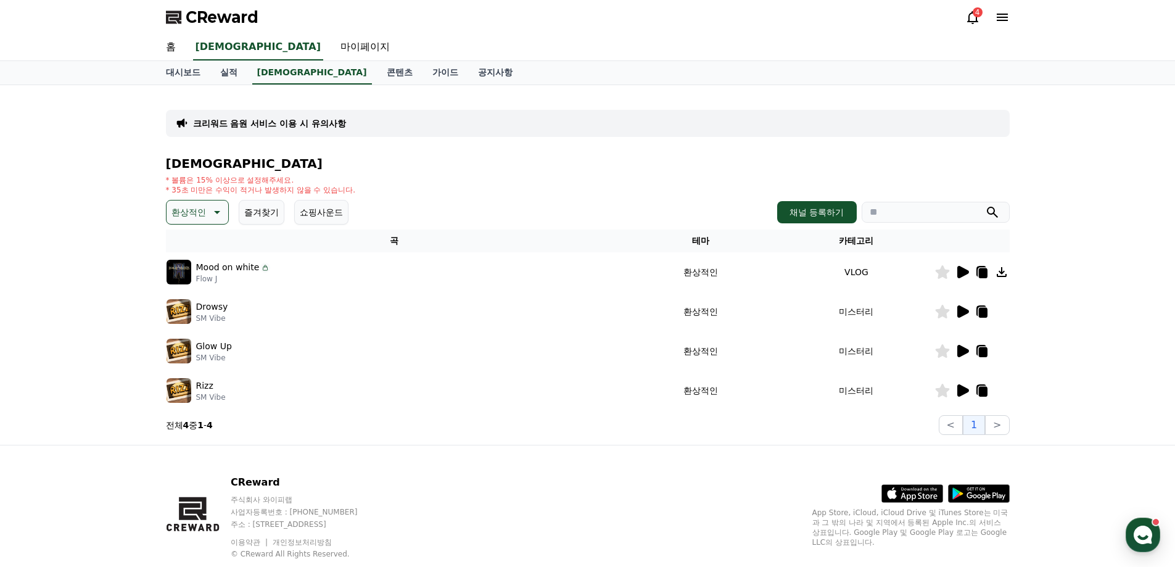
click at [963, 388] on icon at bounding box center [963, 390] width 12 height 12
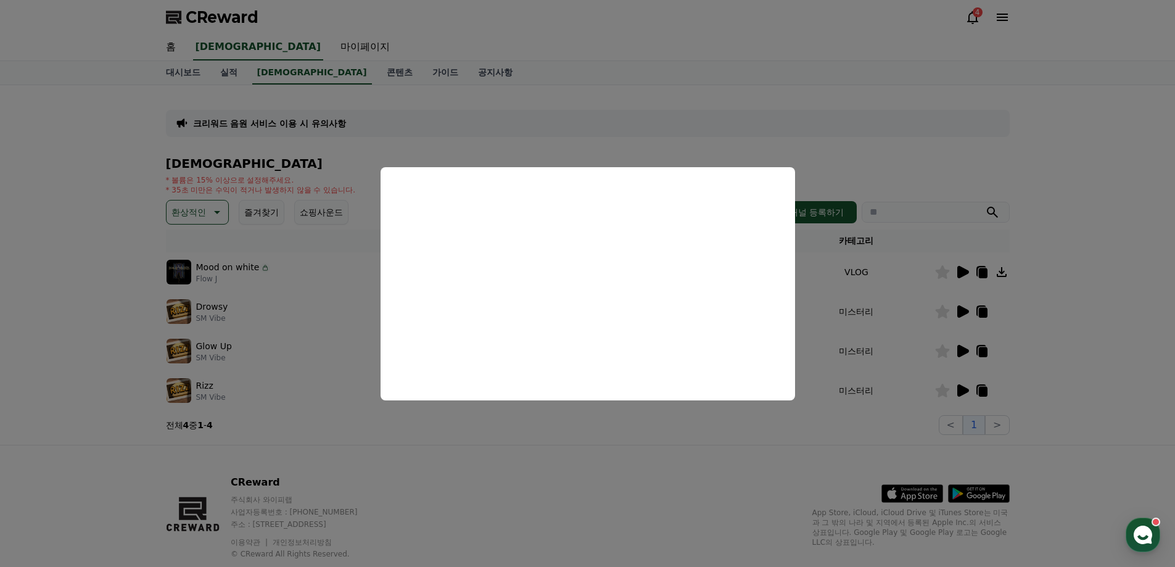
click at [210, 210] on button "close modal" at bounding box center [587, 283] width 1175 height 567
click at [220, 209] on icon at bounding box center [215, 212] width 15 height 15
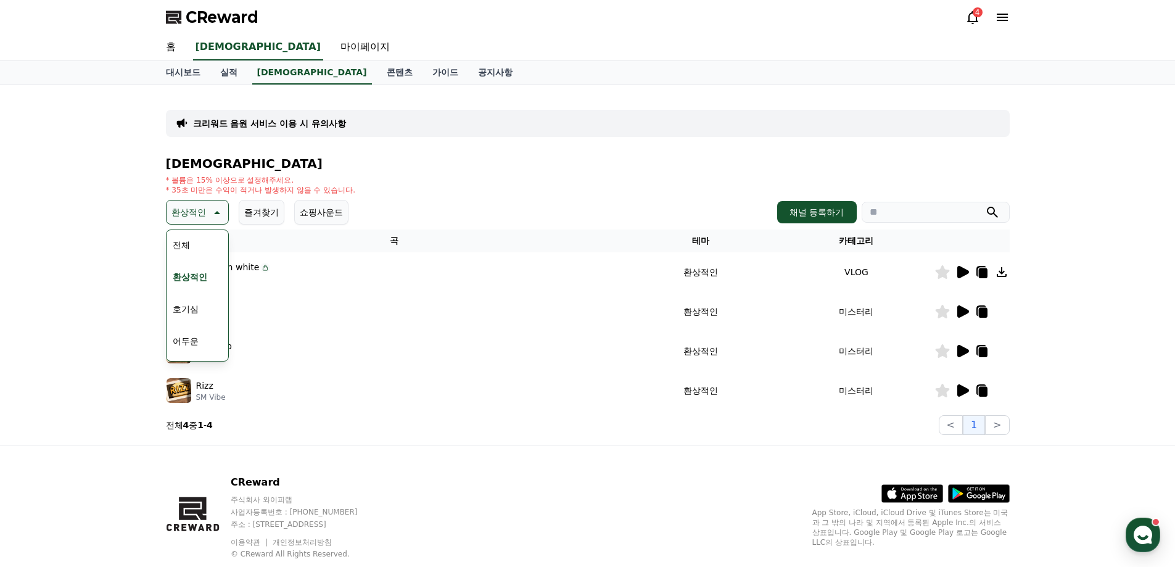
click at [199, 307] on button "호기심" at bounding box center [186, 308] width 36 height 27
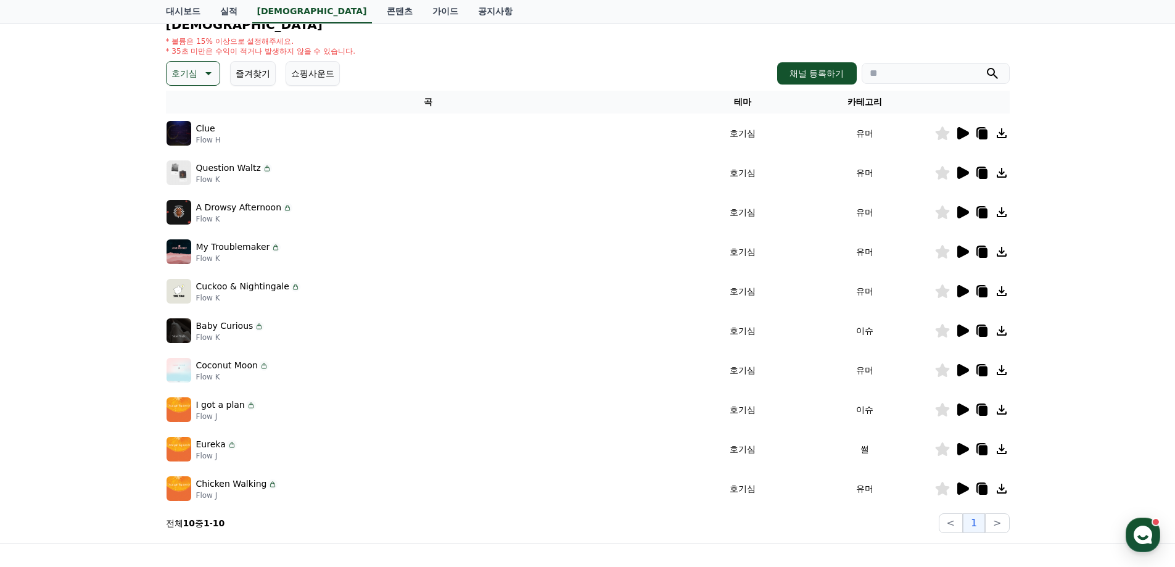
scroll to position [185, 0]
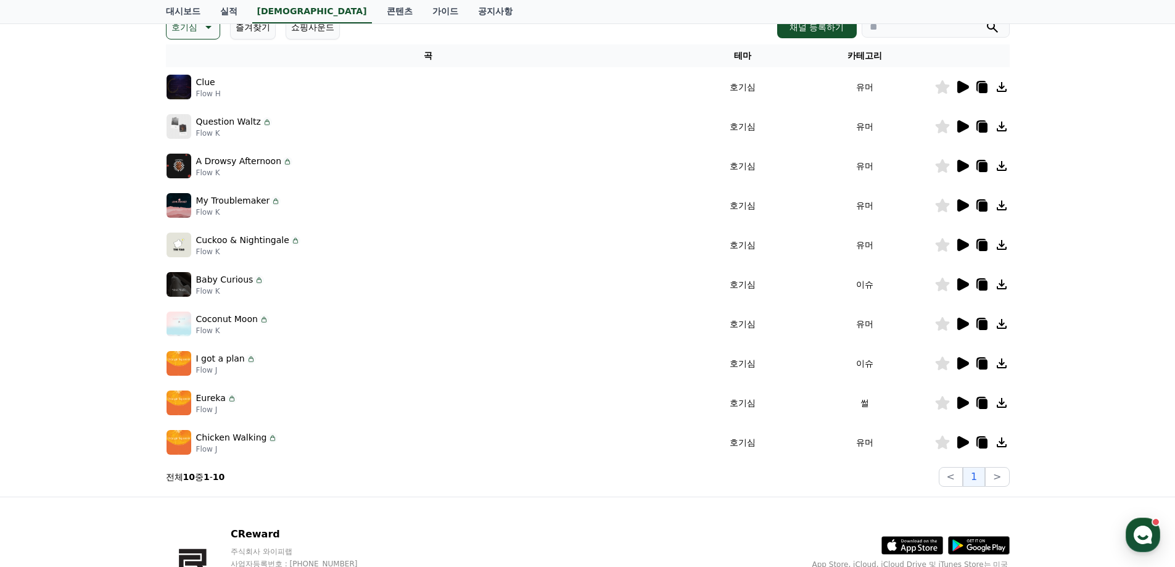
click at [960, 207] on icon at bounding box center [963, 205] width 12 height 12
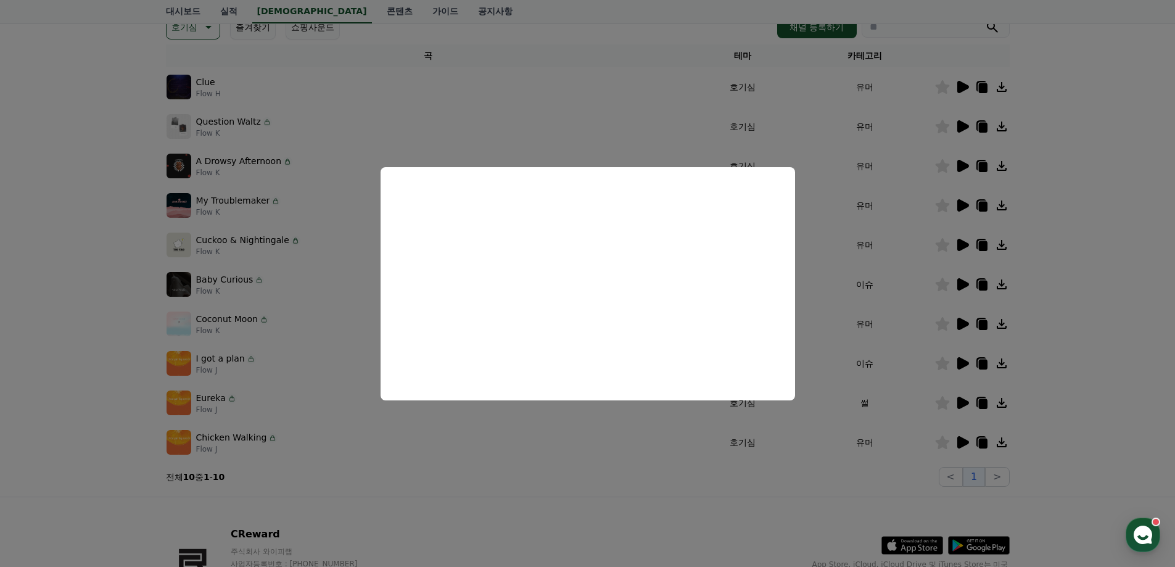
click at [959, 162] on button "close modal" at bounding box center [587, 283] width 1175 height 567
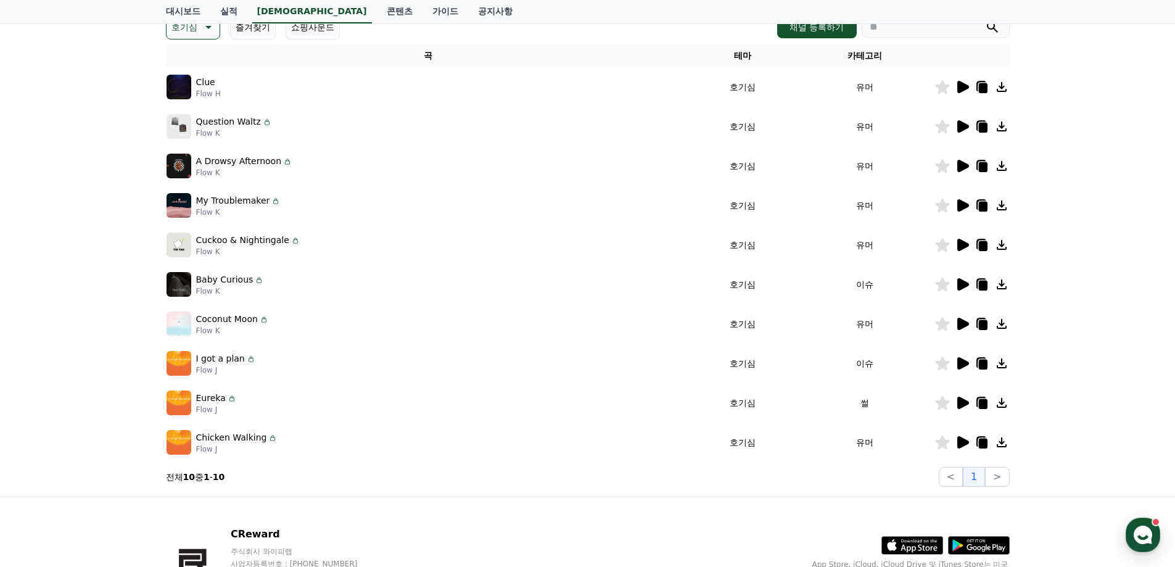
click at [964, 167] on icon at bounding box center [963, 166] width 12 height 12
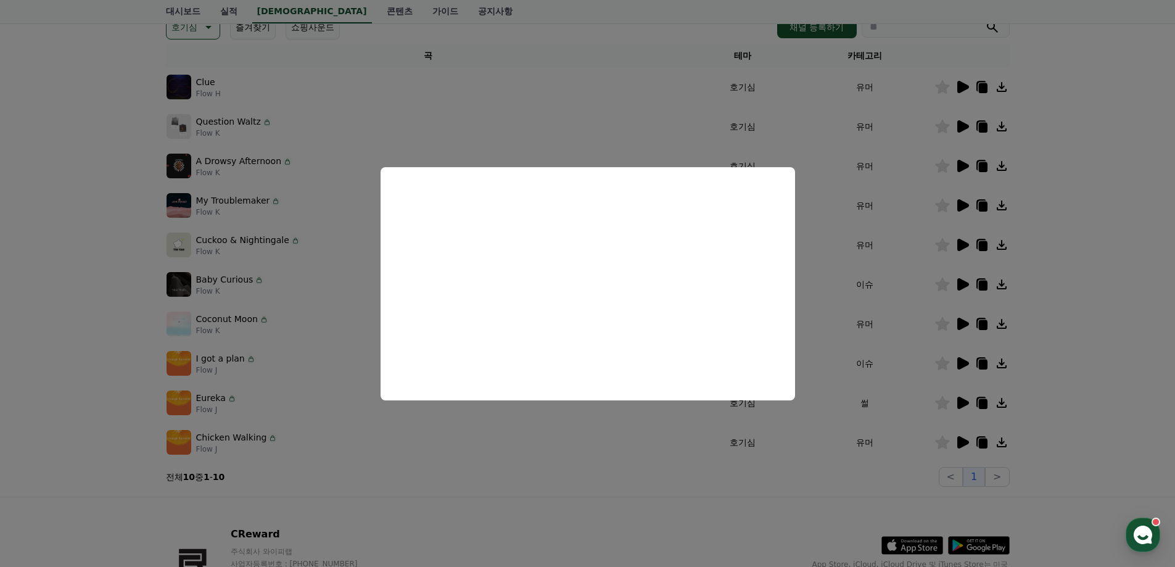
click at [963, 80] on button "close modal" at bounding box center [587, 283] width 1175 height 567
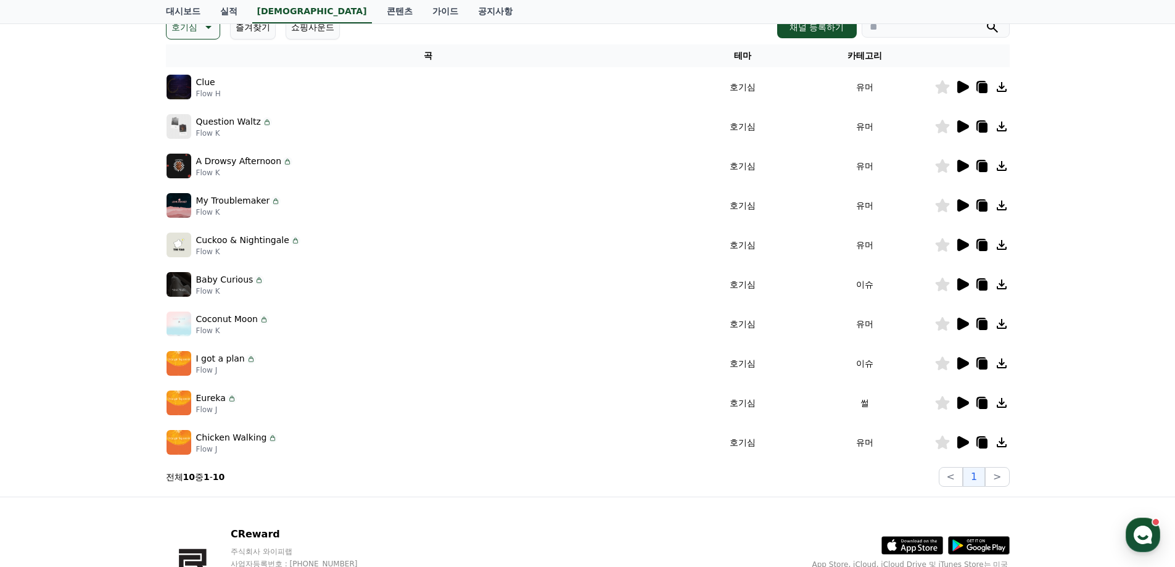
click at [960, 87] on icon at bounding box center [963, 87] width 12 height 12
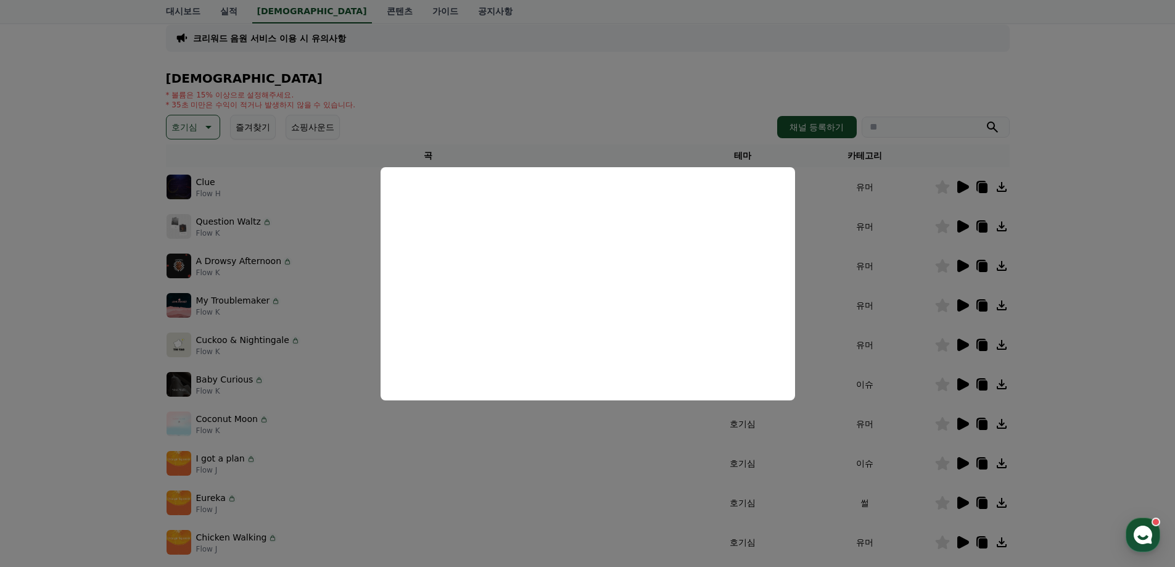
scroll to position [83, 0]
click at [197, 127] on button "close modal" at bounding box center [587, 283] width 1175 height 567
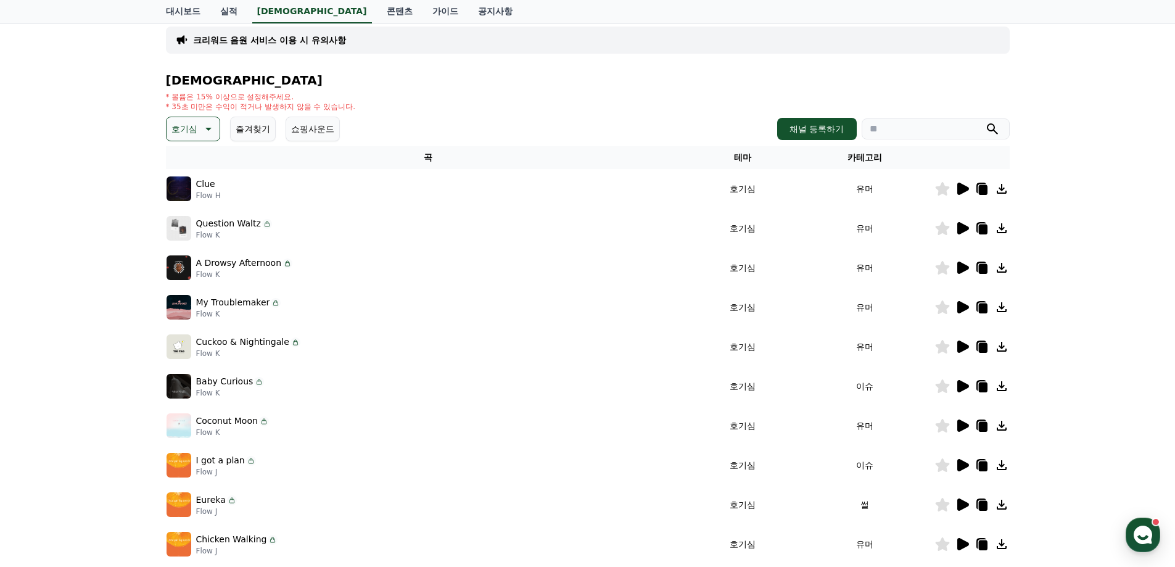
click at [212, 131] on icon at bounding box center [207, 128] width 15 height 15
click at [208, 192] on button "환상적인" at bounding box center [190, 193] width 44 height 27
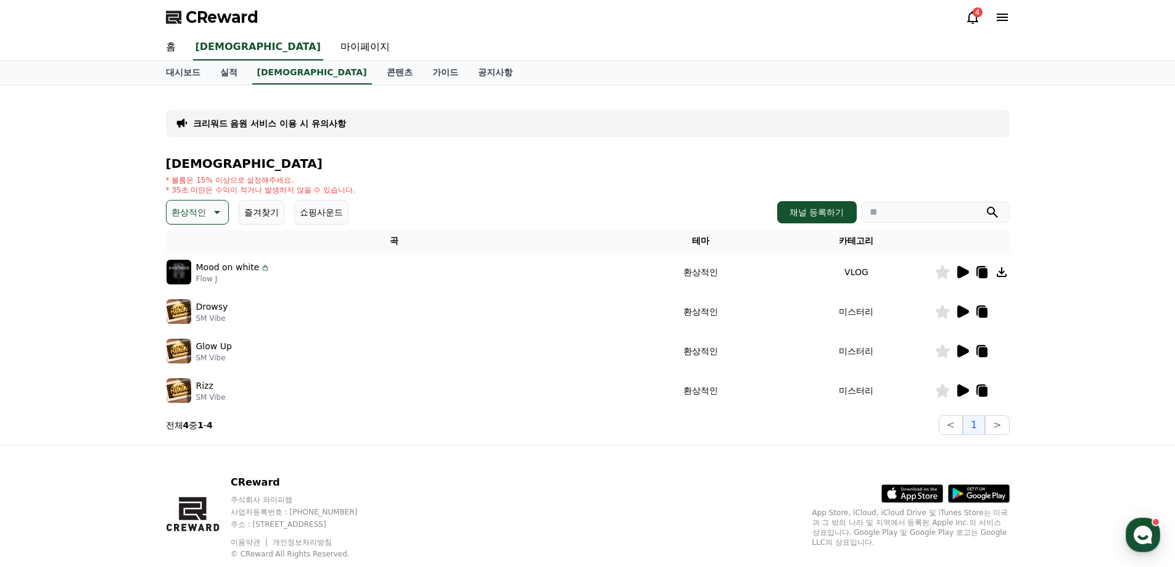
click at [214, 210] on icon at bounding box center [215, 212] width 15 height 15
click at [203, 316] on button "긴장되는" at bounding box center [190, 313] width 44 height 27
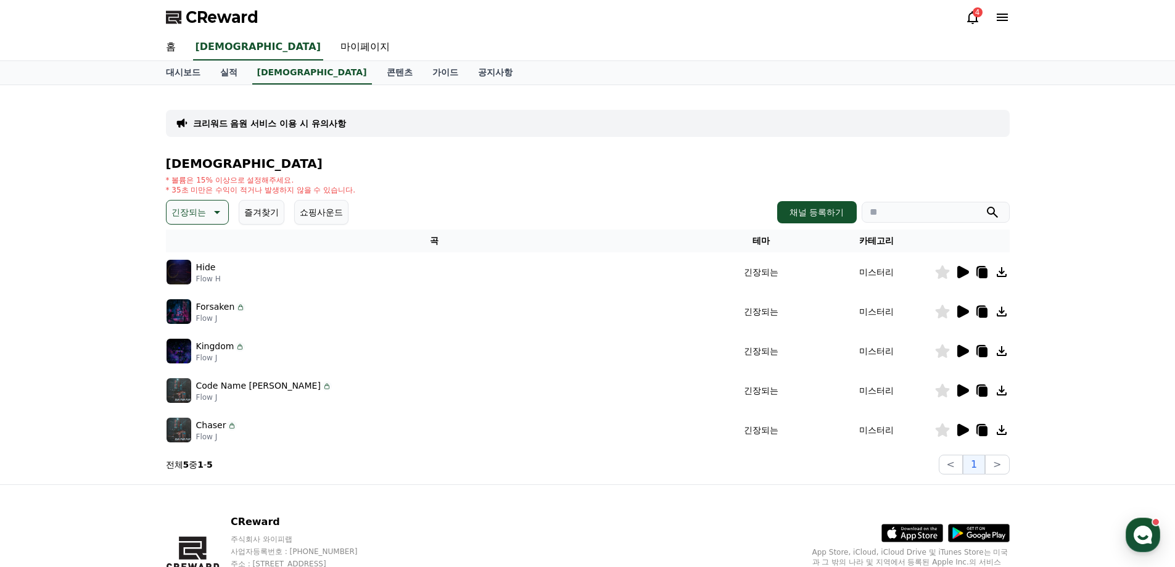
click at [965, 272] on icon at bounding box center [963, 272] width 12 height 12
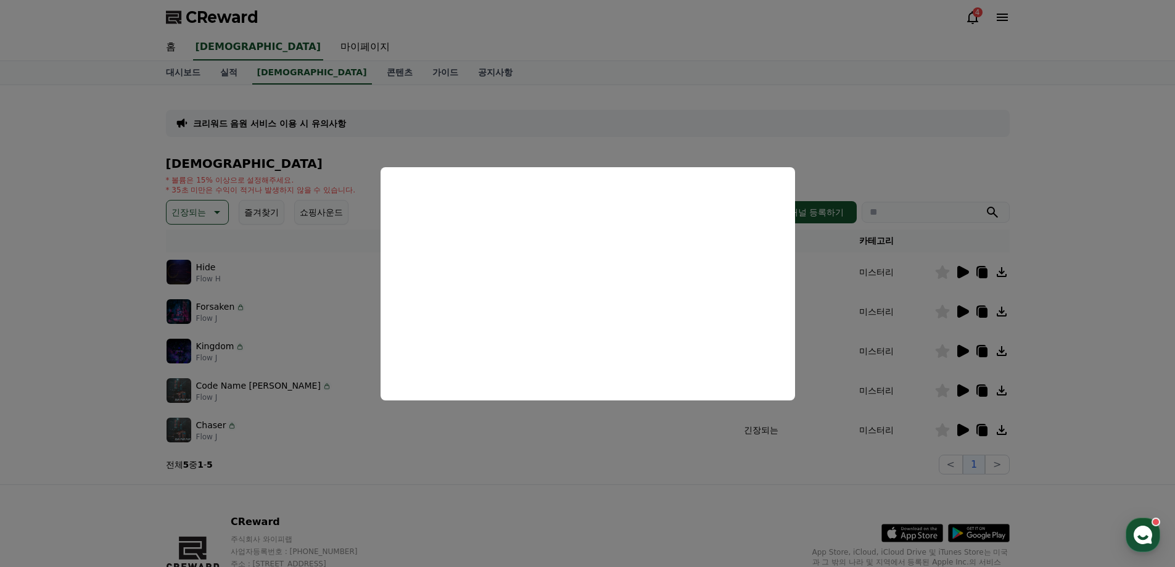
click at [66, 249] on button "close modal" at bounding box center [587, 283] width 1175 height 567
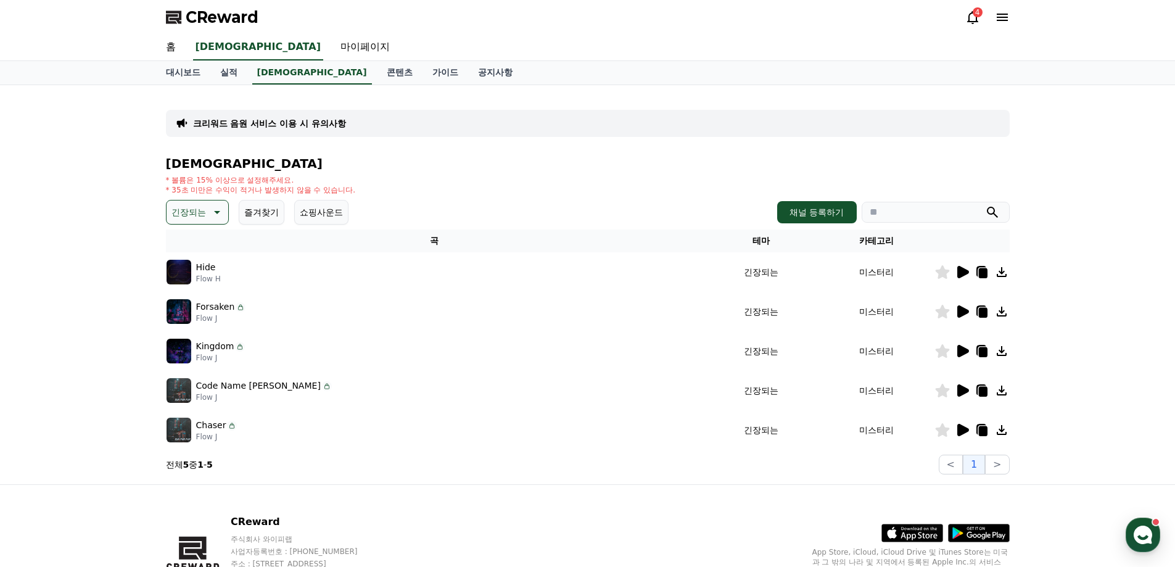
click at [957, 312] on icon at bounding box center [963, 311] width 12 height 12
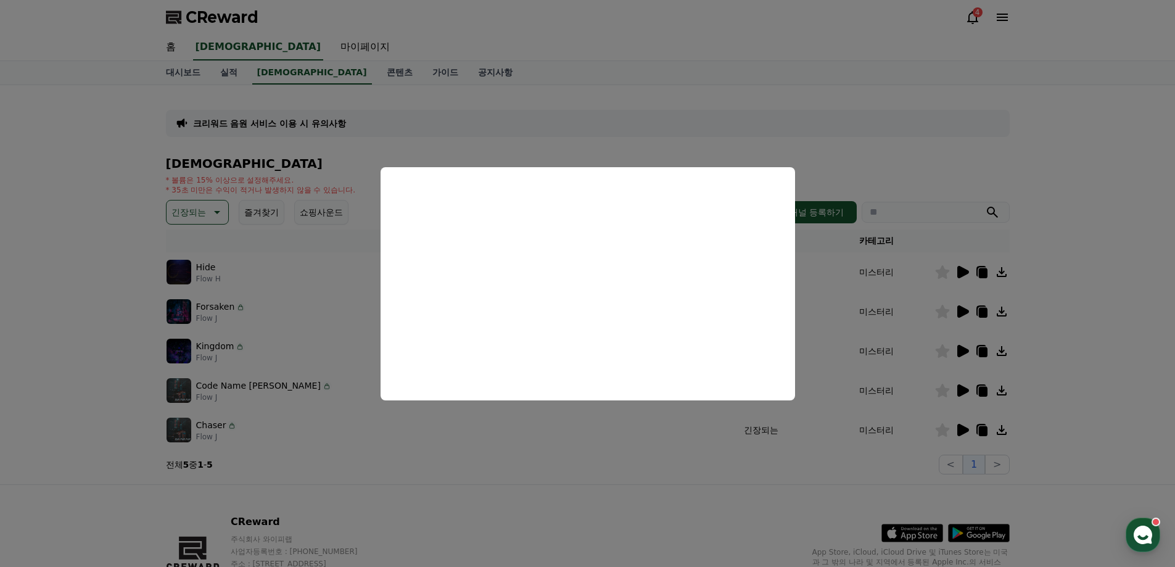
click at [959, 349] on button "close modal" at bounding box center [587, 283] width 1175 height 567
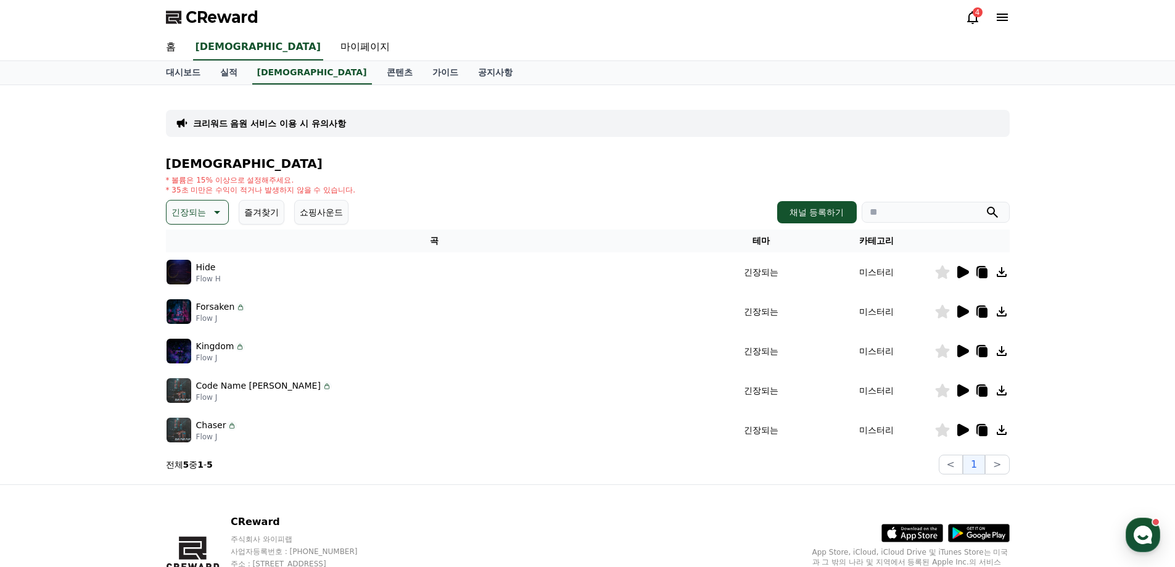
click at [963, 391] on icon at bounding box center [963, 390] width 12 height 12
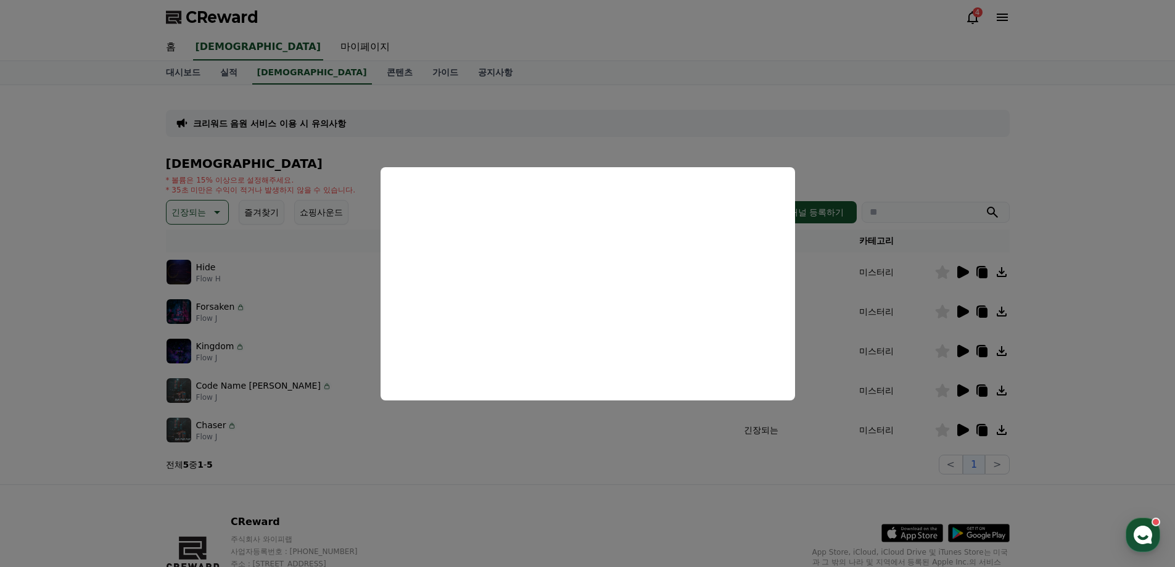
click at [961, 432] on button "close modal" at bounding box center [587, 283] width 1175 height 567
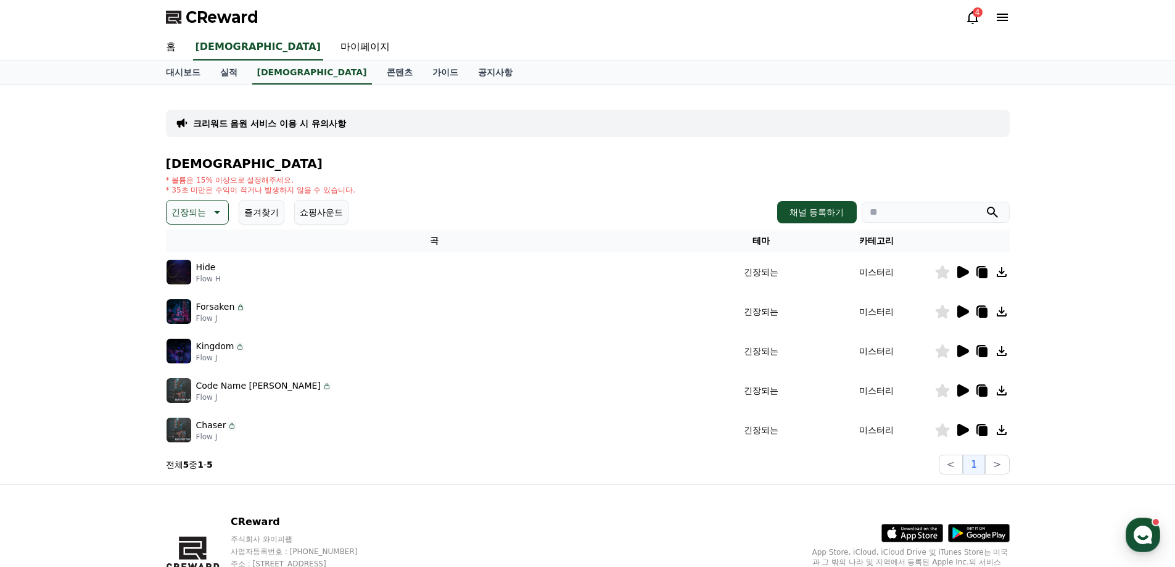
click at [964, 429] on icon at bounding box center [963, 430] width 12 height 12
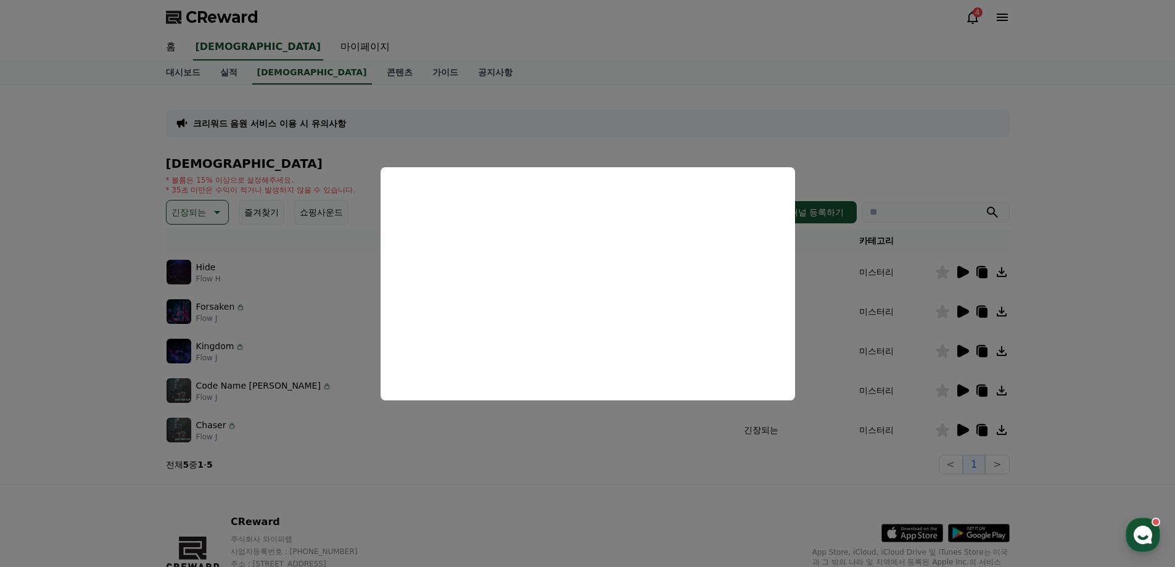
click at [221, 205] on button "close modal" at bounding box center [587, 283] width 1175 height 567
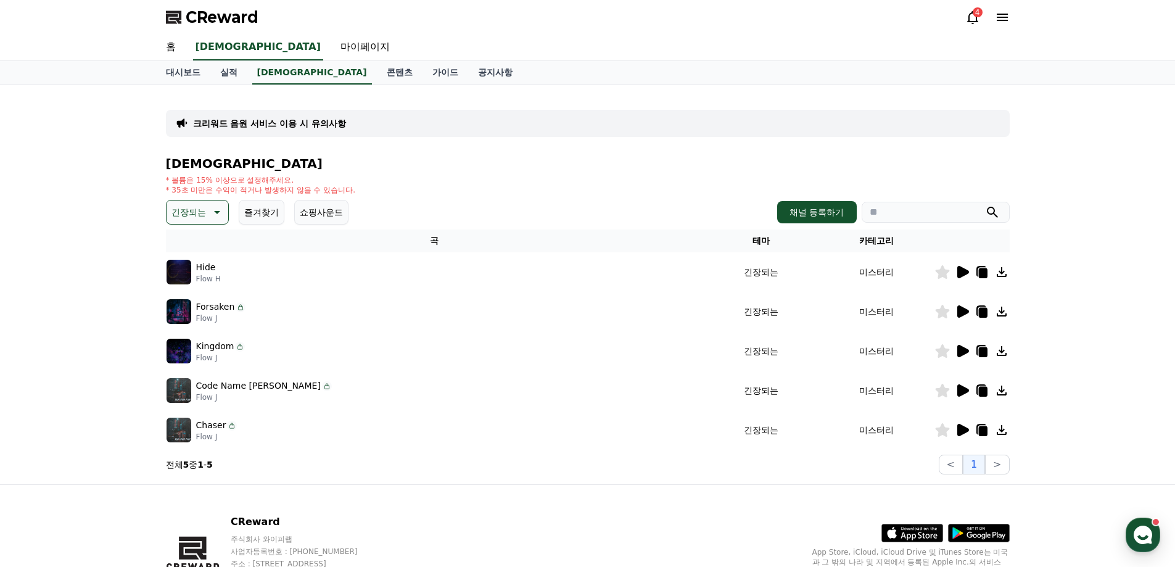
click at [212, 207] on icon at bounding box center [215, 212] width 15 height 15
click at [188, 273] on button "반전" at bounding box center [181, 271] width 27 height 27
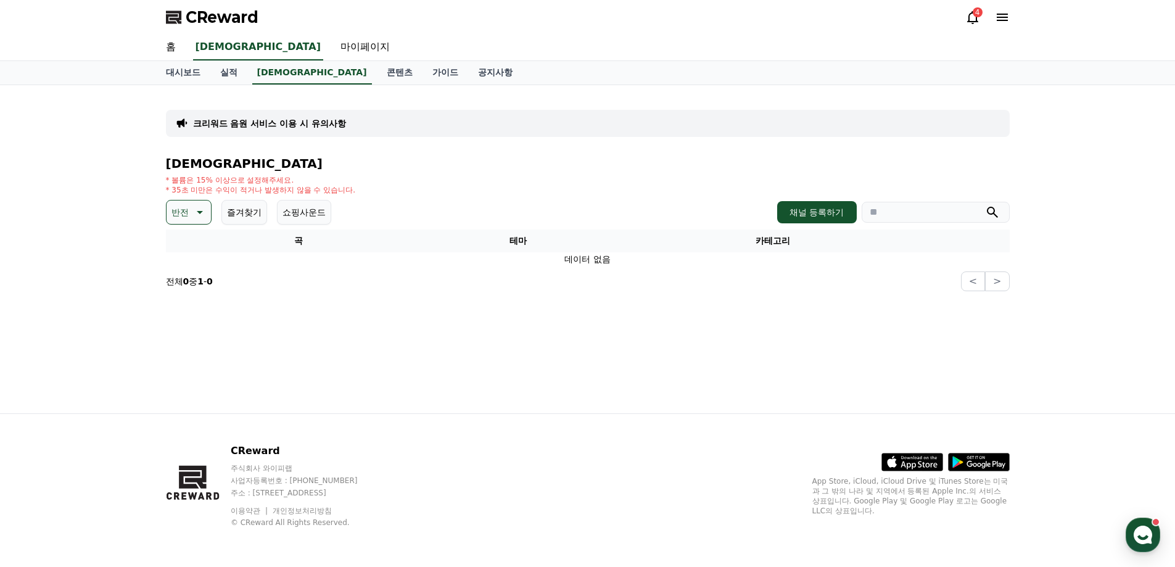
click at [193, 213] on icon at bounding box center [198, 212] width 15 height 15
click at [196, 266] on button "웅장한" at bounding box center [186, 259] width 36 height 27
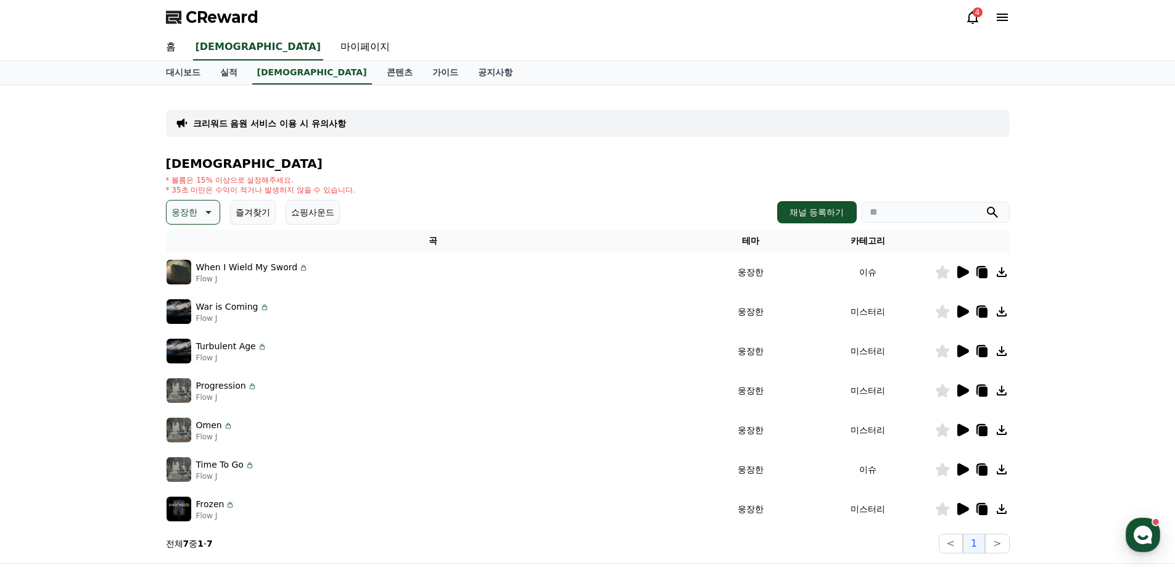
click at [958, 308] on icon at bounding box center [963, 311] width 12 height 12
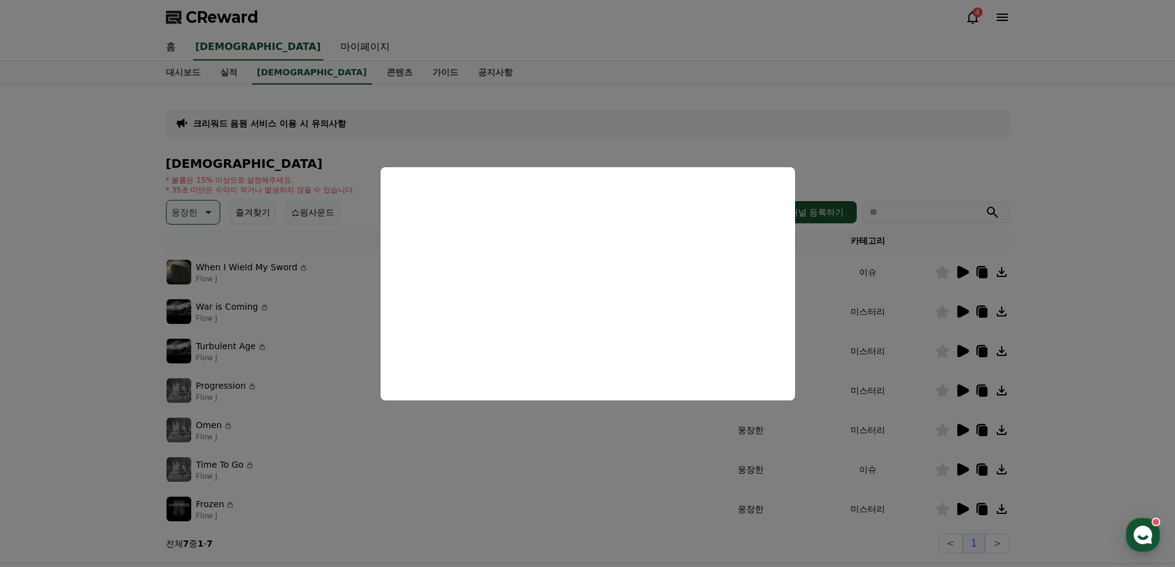
click at [965, 388] on button "close modal" at bounding box center [587, 283] width 1175 height 567
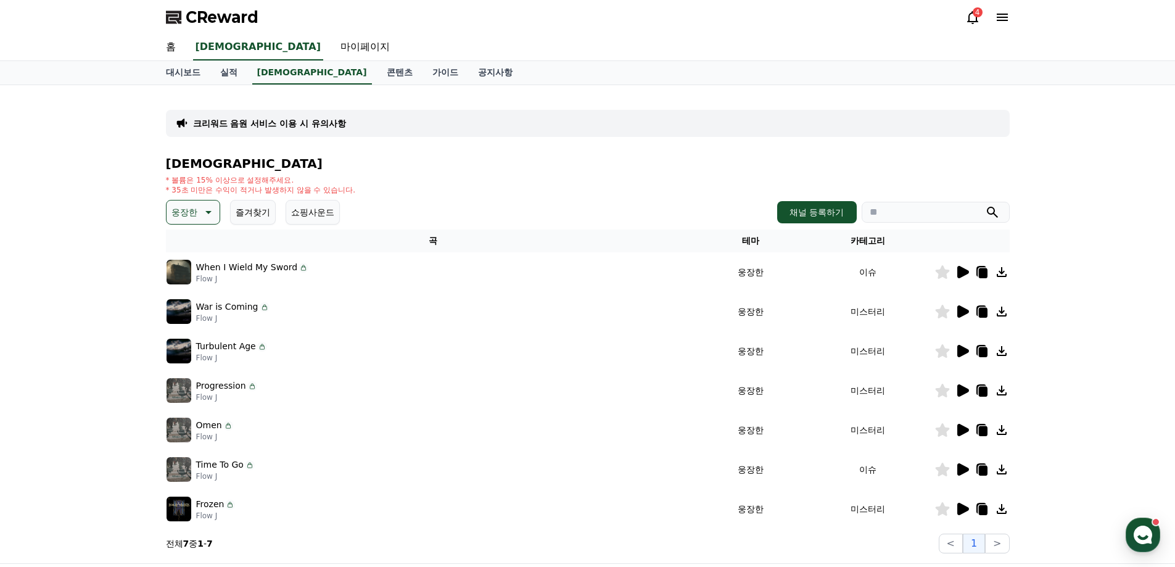
click at [966, 390] on icon at bounding box center [963, 390] width 12 height 12
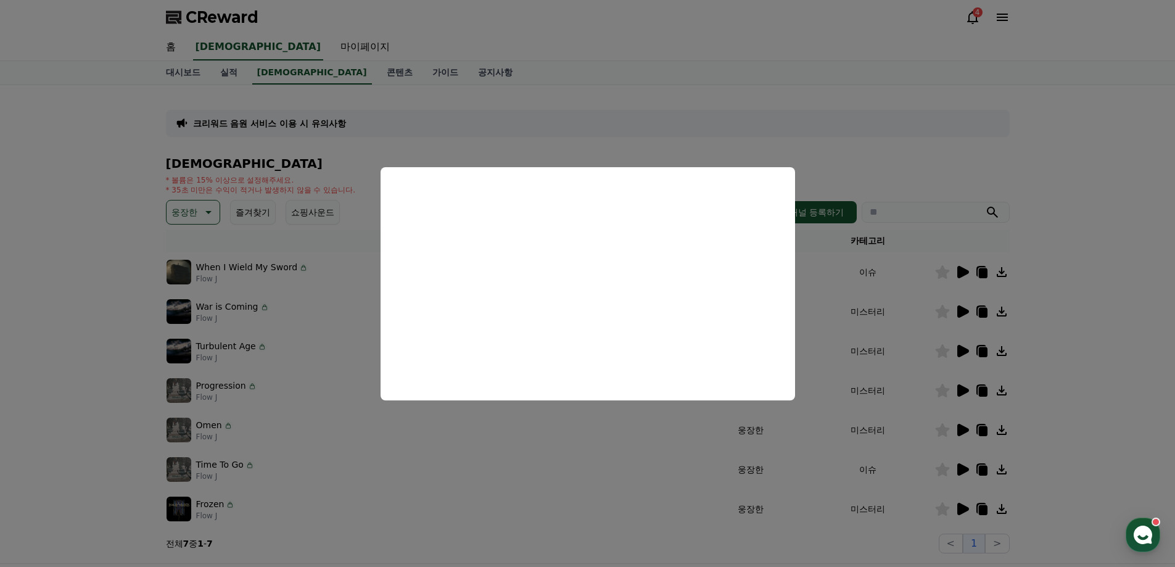
click at [960, 508] on button "close modal" at bounding box center [587, 283] width 1175 height 567
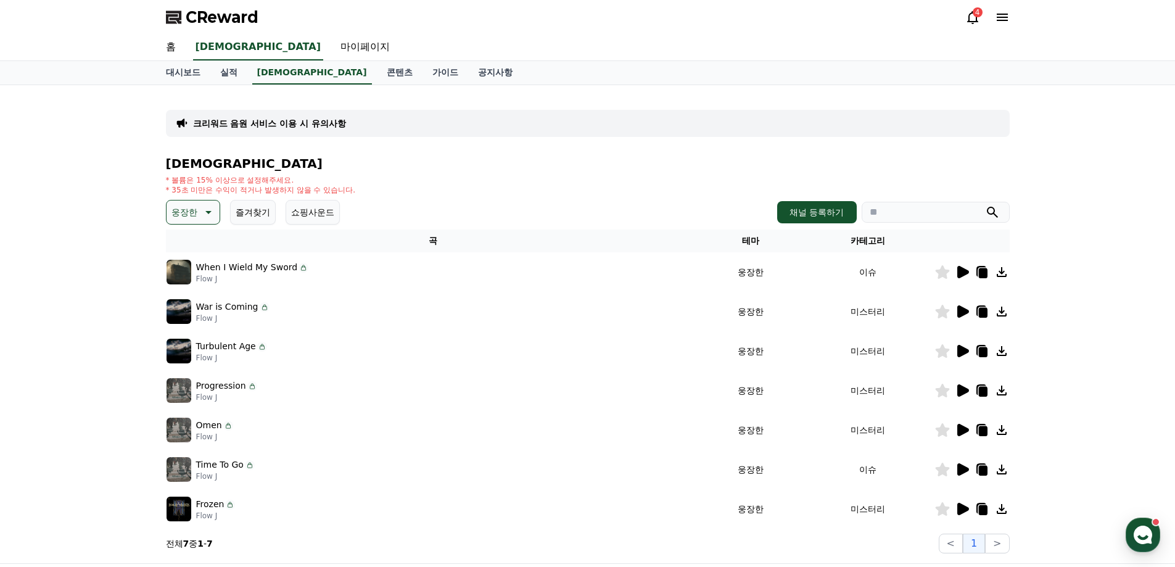
click at [960, 270] on icon at bounding box center [963, 272] width 12 height 12
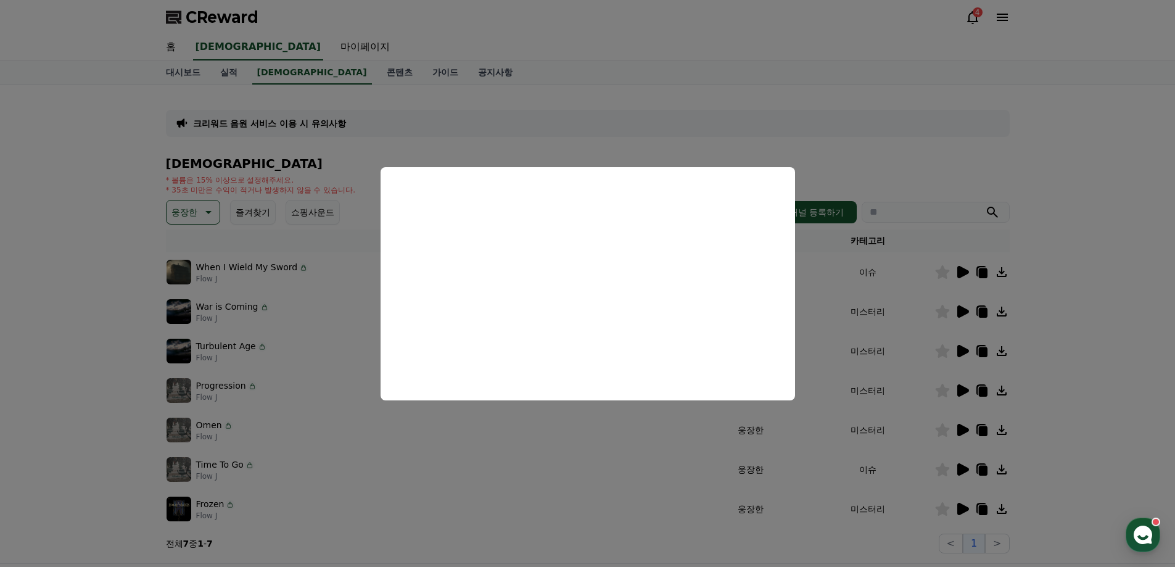
click at [964, 351] on button "close modal" at bounding box center [587, 283] width 1175 height 567
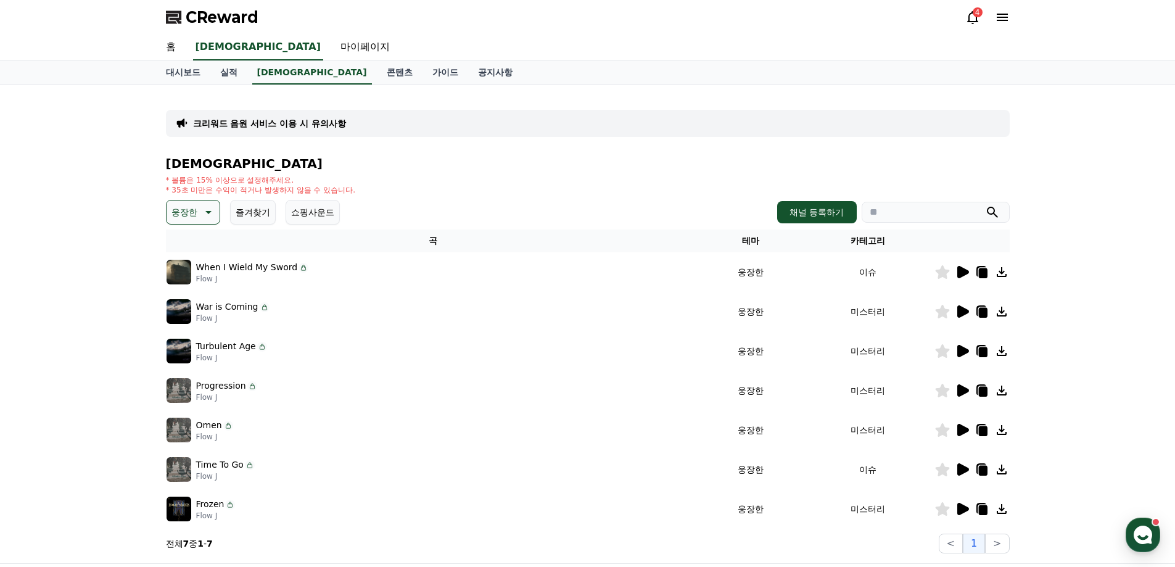
click at [961, 346] on icon at bounding box center [963, 351] width 12 height 12
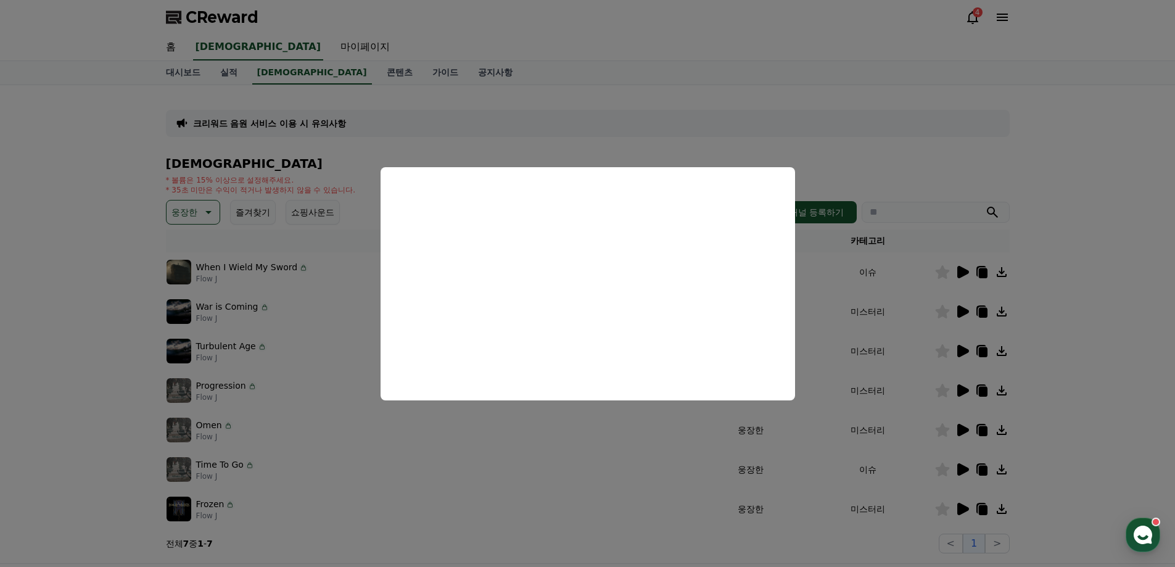
click at [967, 310] on button "close modal" at bounding box center [587, 283] width 1175 height 567
click at [963, 310] on icon at bounding box center [963, 311] width 12 height 12
click at [208, 210] on button "close modal" at bounding box center [587, 283] width 1175 height 567
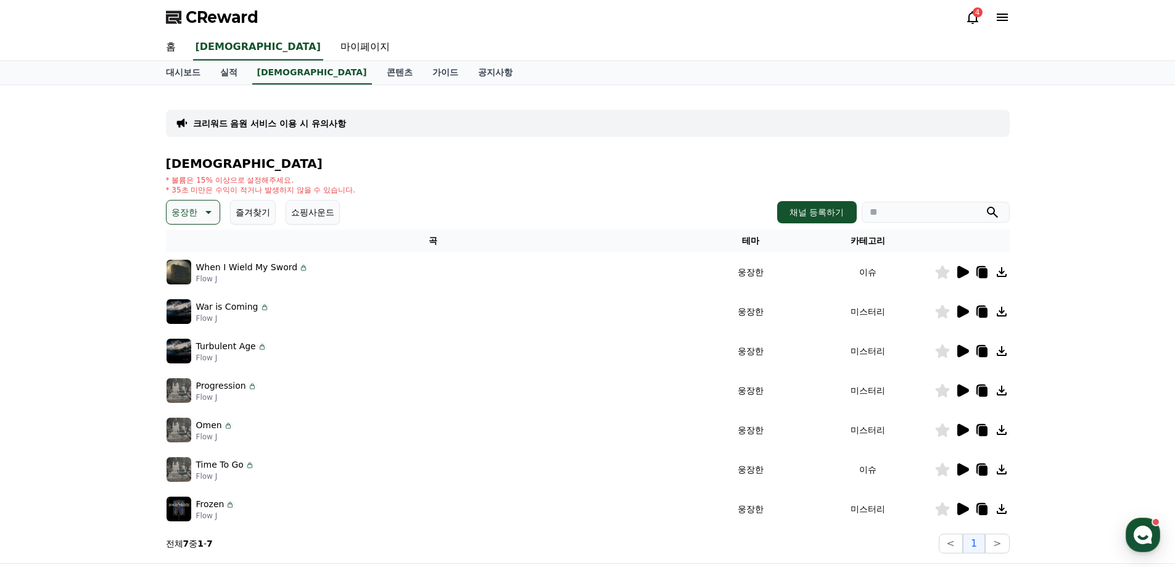
click at [208, 211] on icon at bounding box center [208, 212] width 6 height 3
click at [204, 274] on button "분위기있는" at bounding box center [194, 272] width 53 height 27
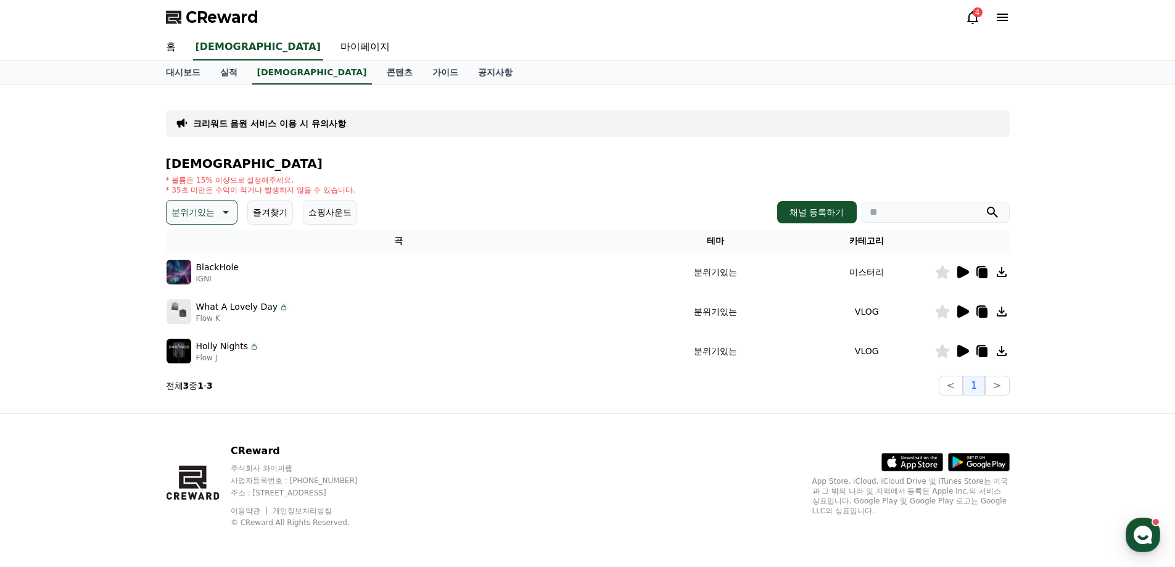
click at [958, 271] on icon at bounding box center [963, 272] width 12 height 12
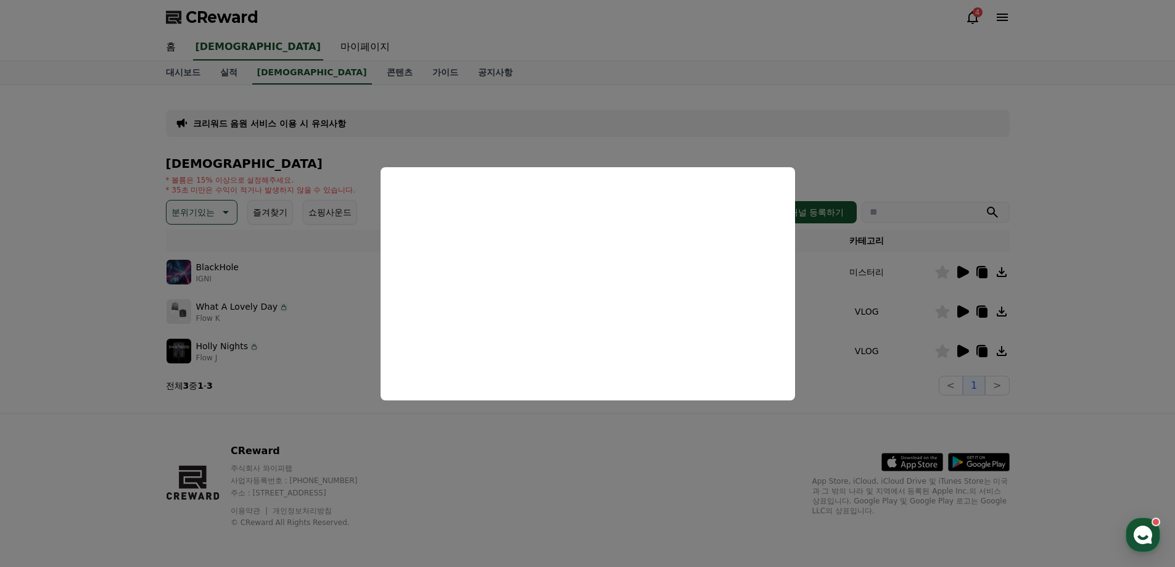
click at [961, 310] on button "close modal" at bounding box center [587, 283] width 1175 height 567
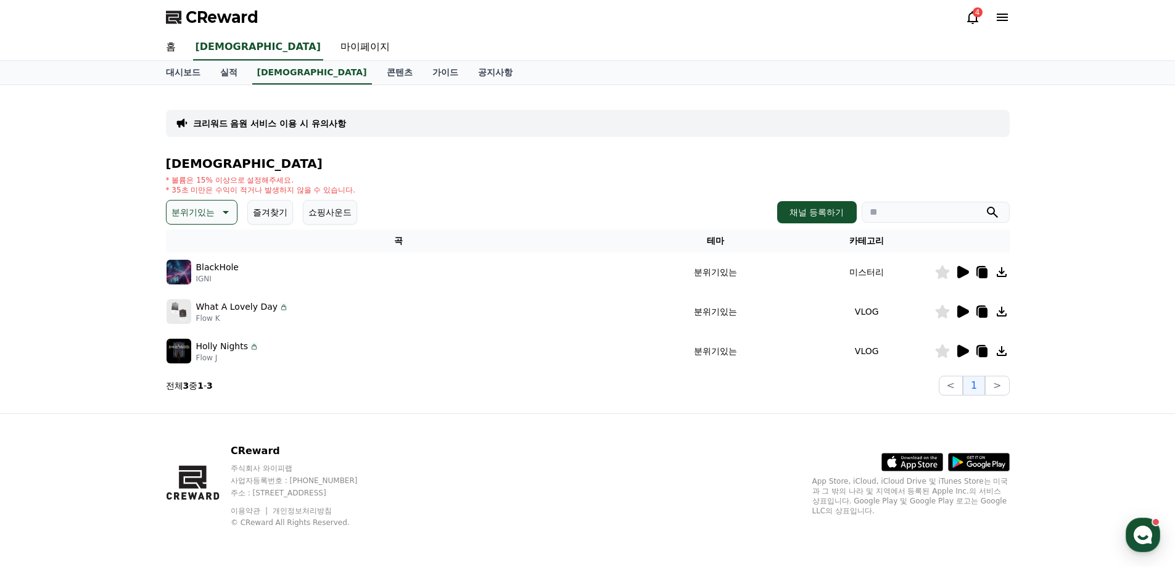
click at [961, 310] on icon at bounding box center [963, 311] width 12 height 12
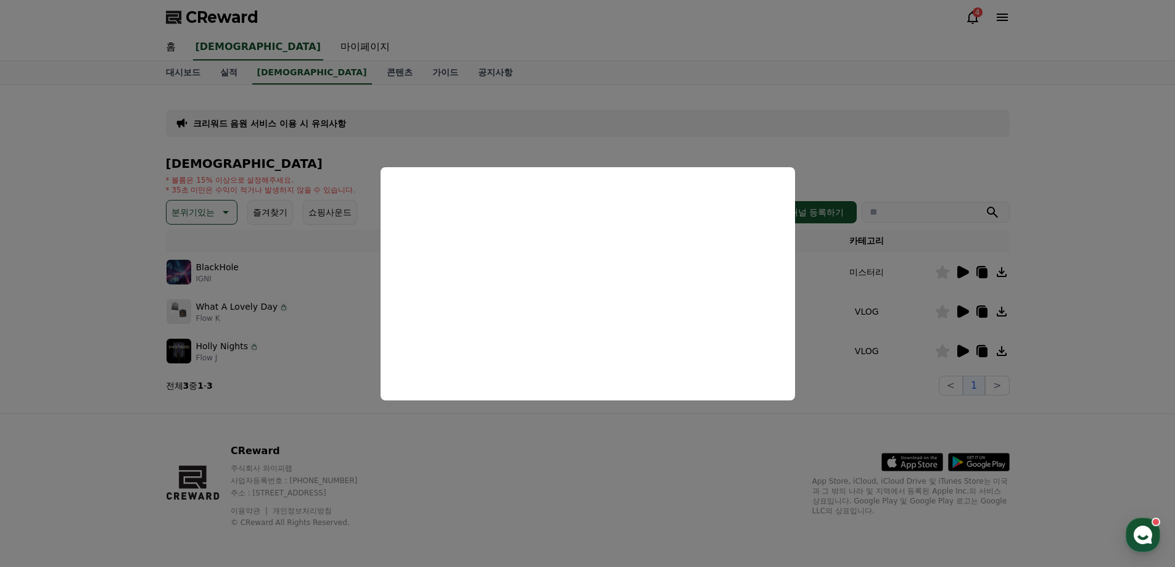
click at [963, 348] on button "close modal" at bounding box center [587, 283] width 1175 height 567
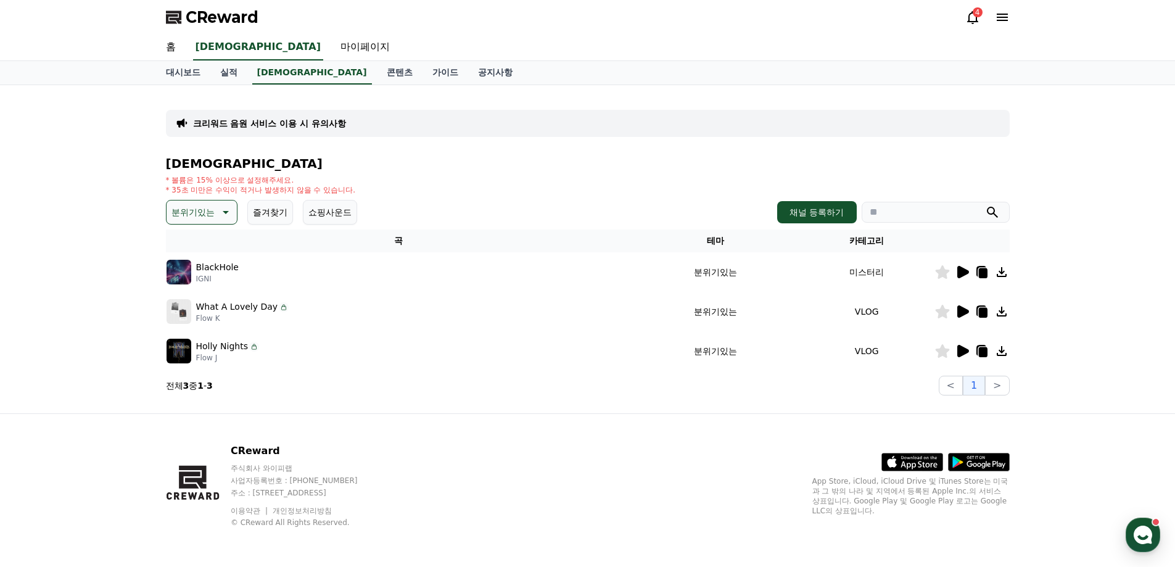
click at [963, 348] on icon at bounding box center [963, 351] width 12 height 12
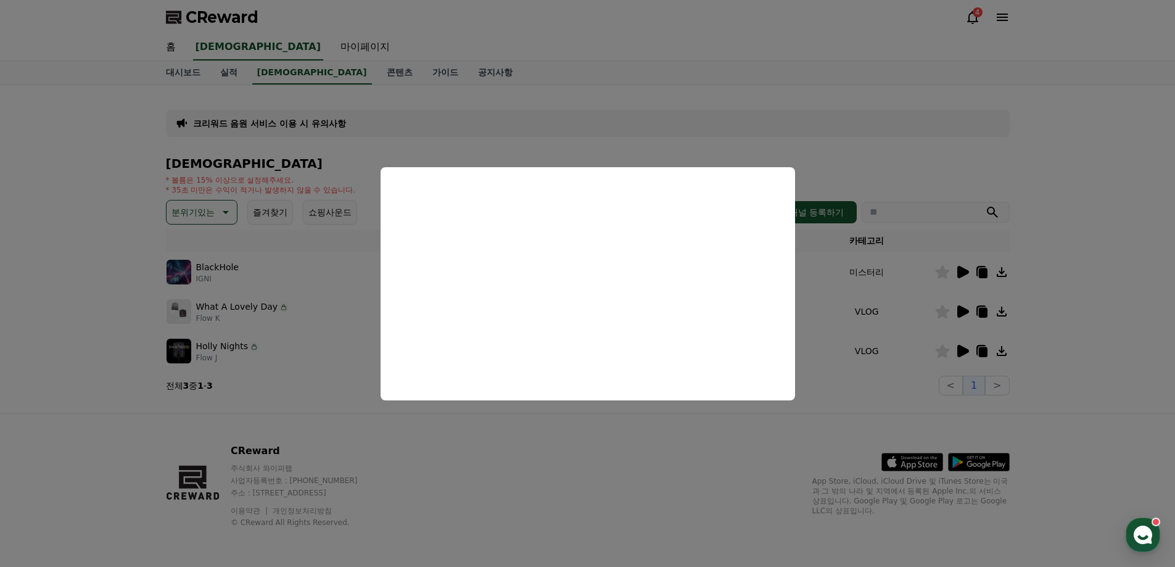
click at [223, 207] on button "close modal" at bounding box center [587, 283] width 1175 height 567
click at [223, 208] on icon at bounding box center [224, 212] width 15 height 15
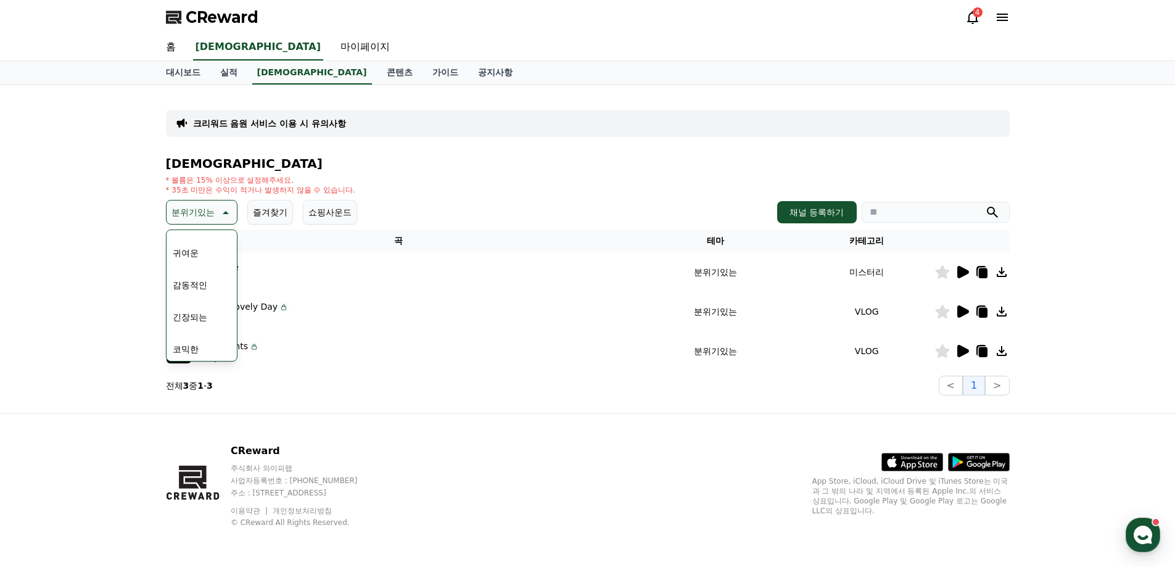
scroll to position [508, 0]
click at [198, 318] on button "긴장되는" at bounding box center [190, 313] width 44 height 27
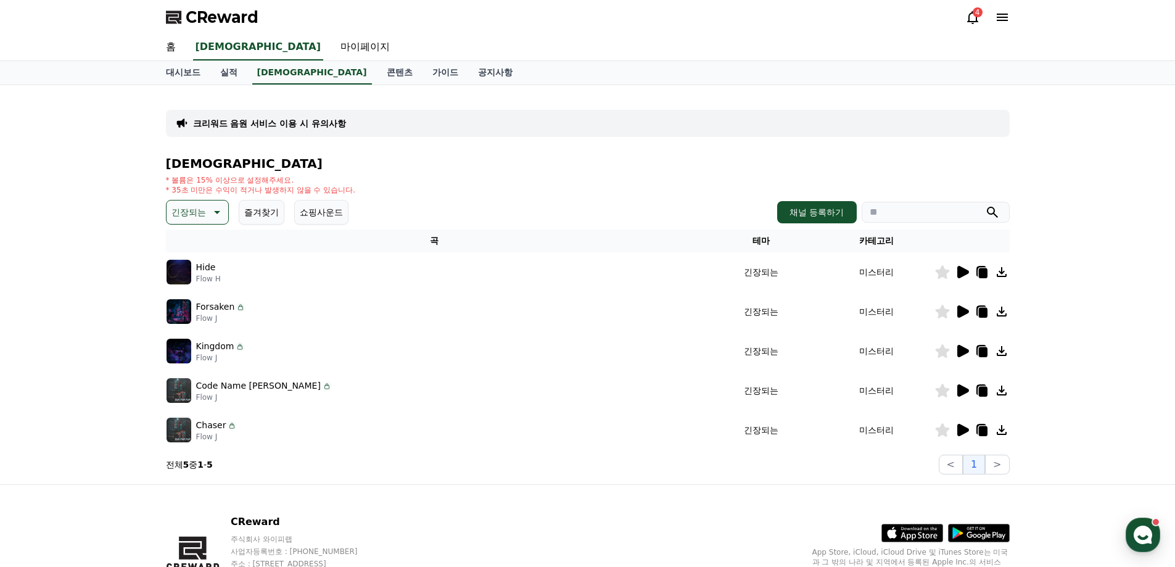
click at [964, 310] on icon at bounding box center [963, 311] width 12 height 12
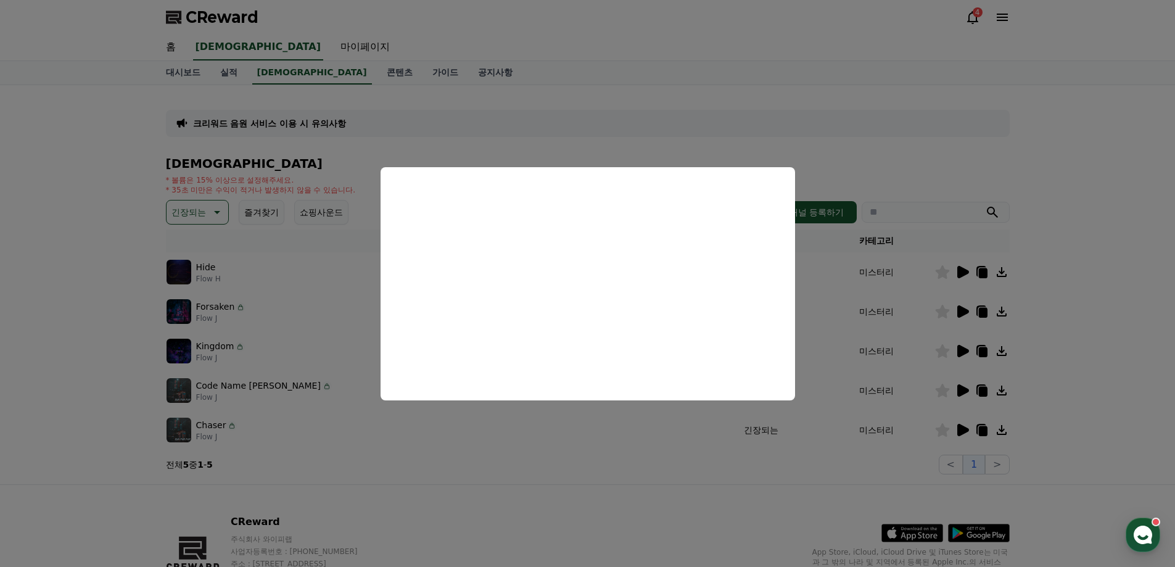
click at [964, 348] on button "close modal" at bounding box center [587, 283] width 1175 height 567
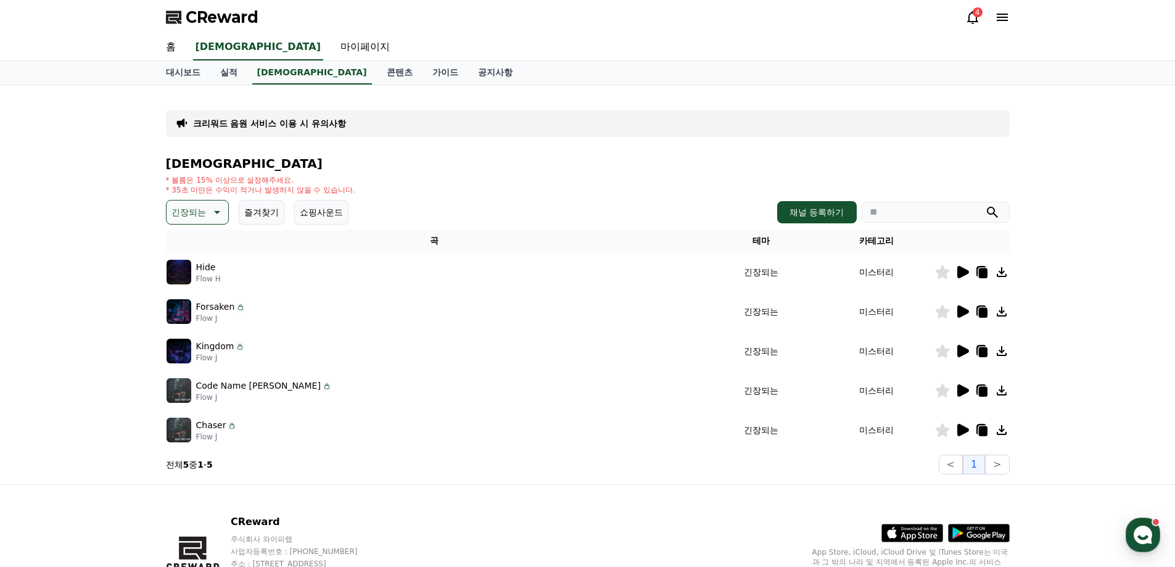
click at [963, 347] on icon at bounding box center [963, 351] width 12 height 12
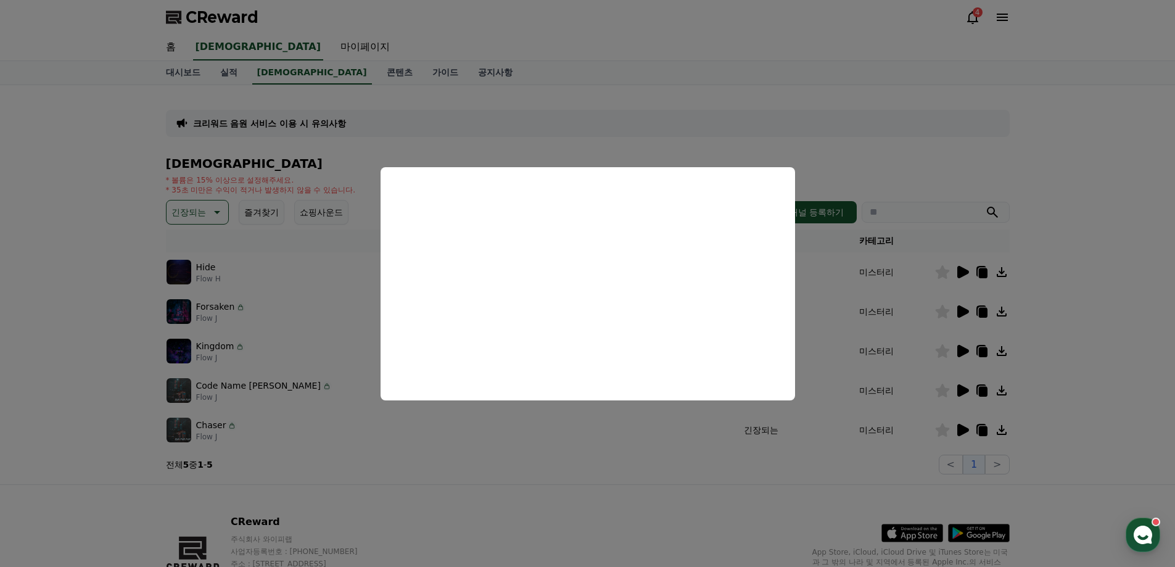
click at [961, 391] on button "close modal" at bounding box center [587, 283] width 1175 height 567
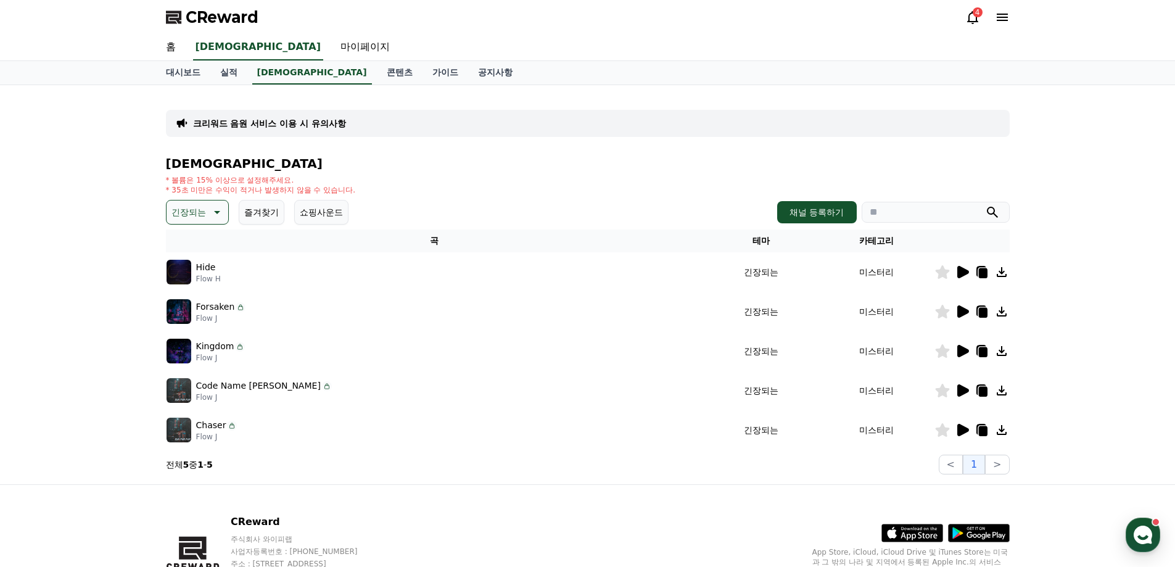
click at [961, 386] on icon at bounding box center [963, 390] width 12 height 12
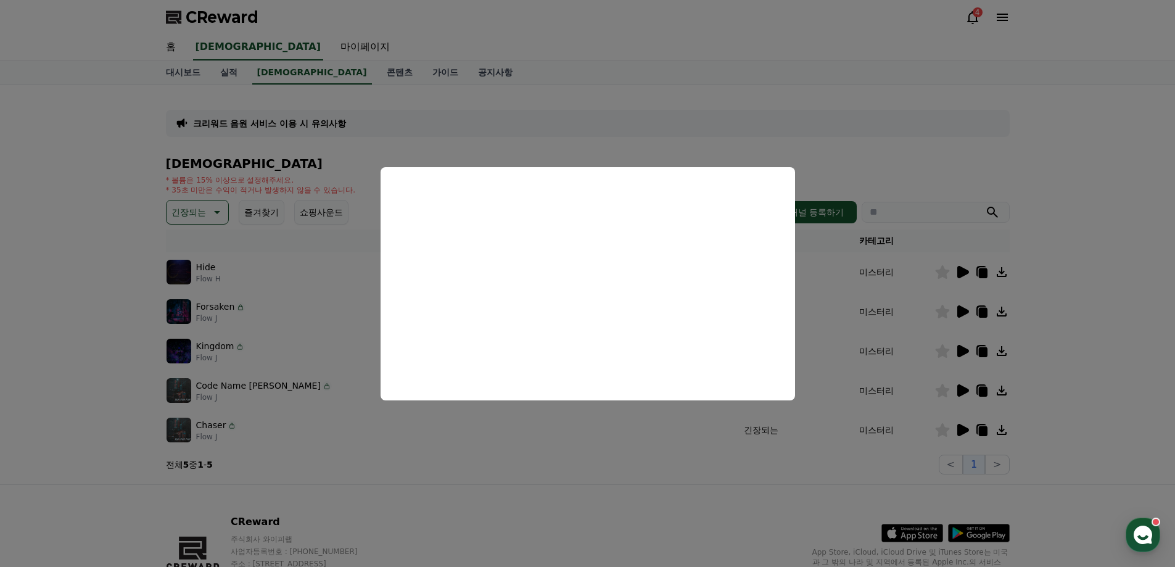
click at [955, 429] on button "close modal" at bounding box center [587, 283] width 1175 height 567
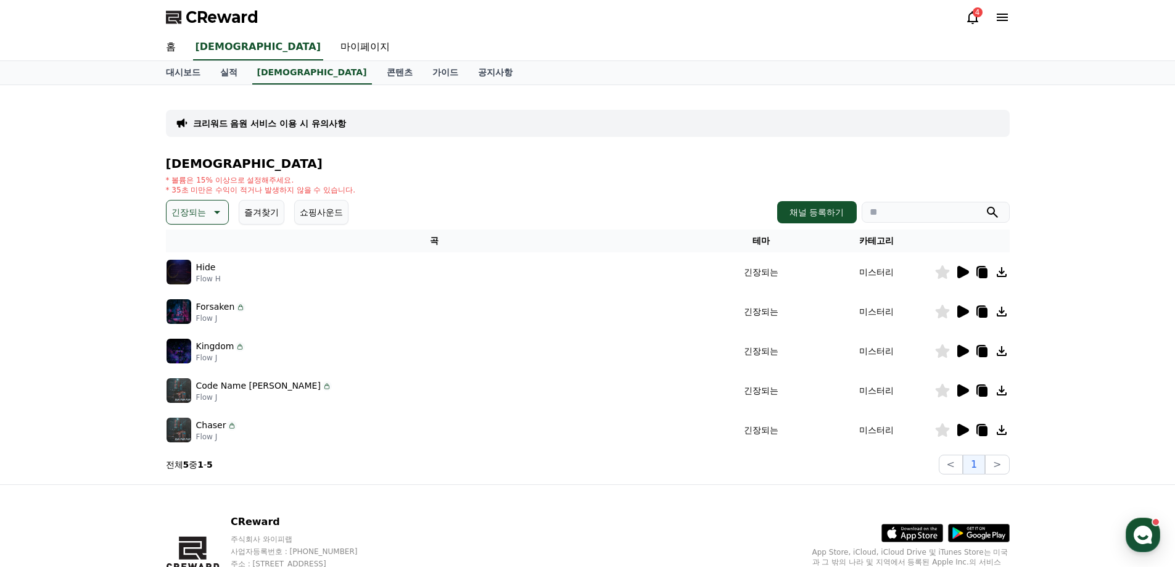
click at [957, 429] on icon at bounding box center [963, 430] width 12 height 12
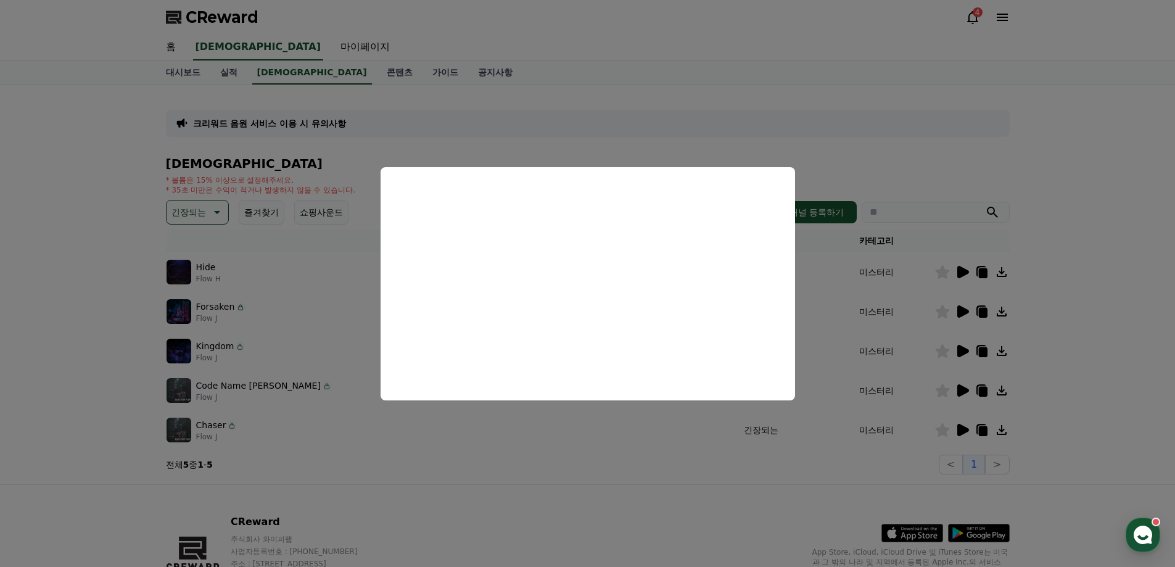
click at [963, 392] on button "close modal" at bounding box center [587, 283] width 1175 height 567
click at [963, 392] on icon at bounding box center [963, 390] width 12 height 12
